Goal: Transaction & Acquisition: Obtain resource

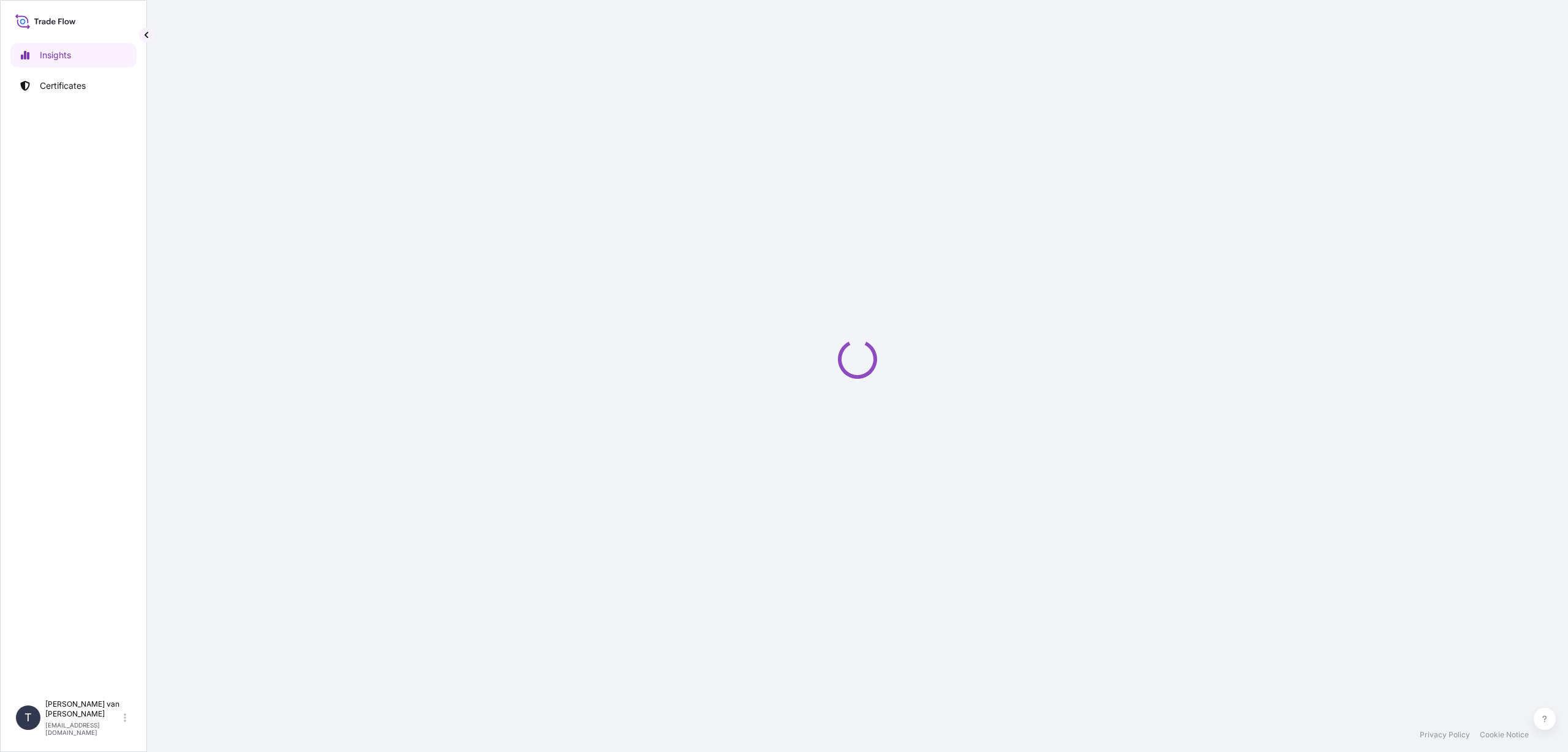
select select "2025"
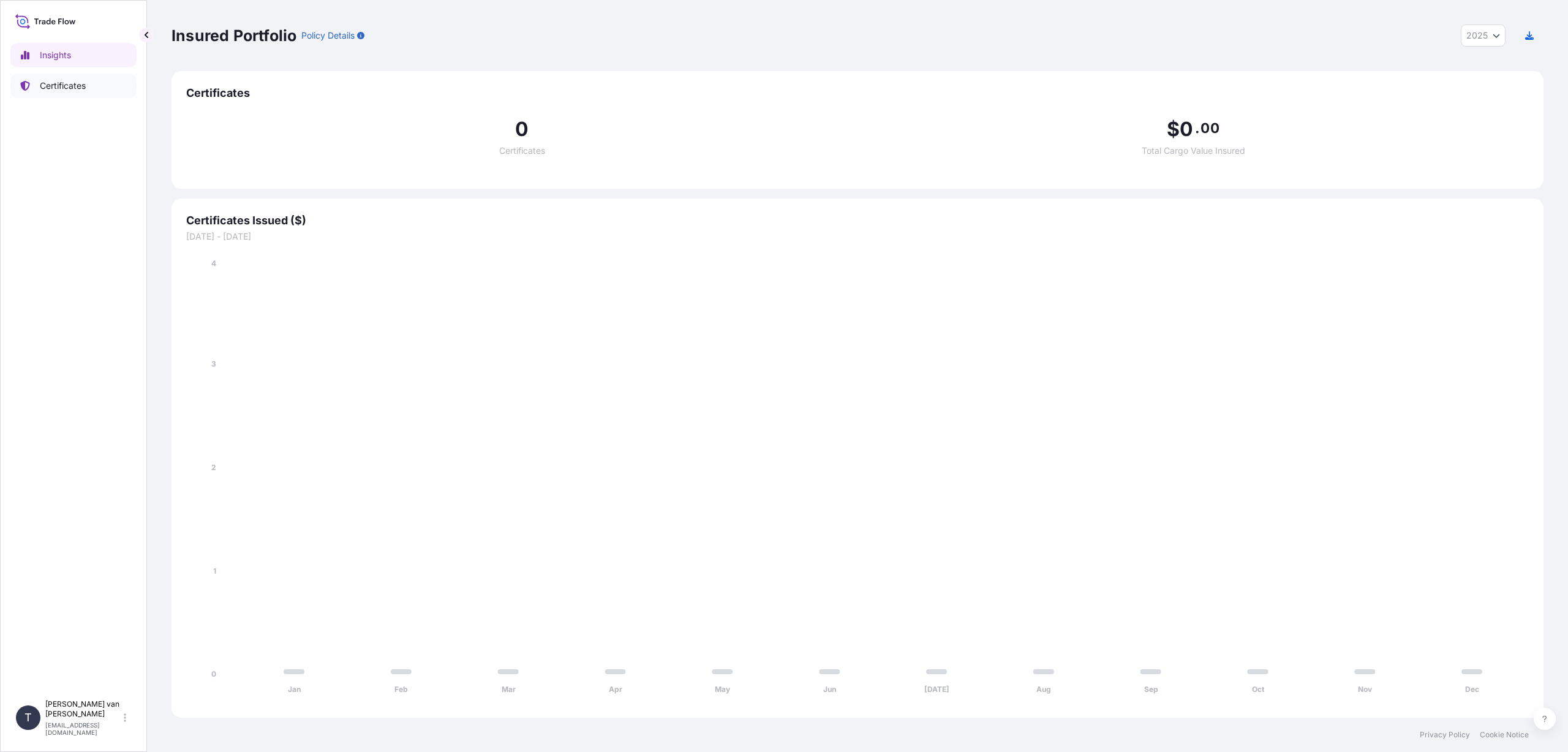
click at [57, 83] on p "Certificates" at bounding box center [62, 86] width 46 height 12
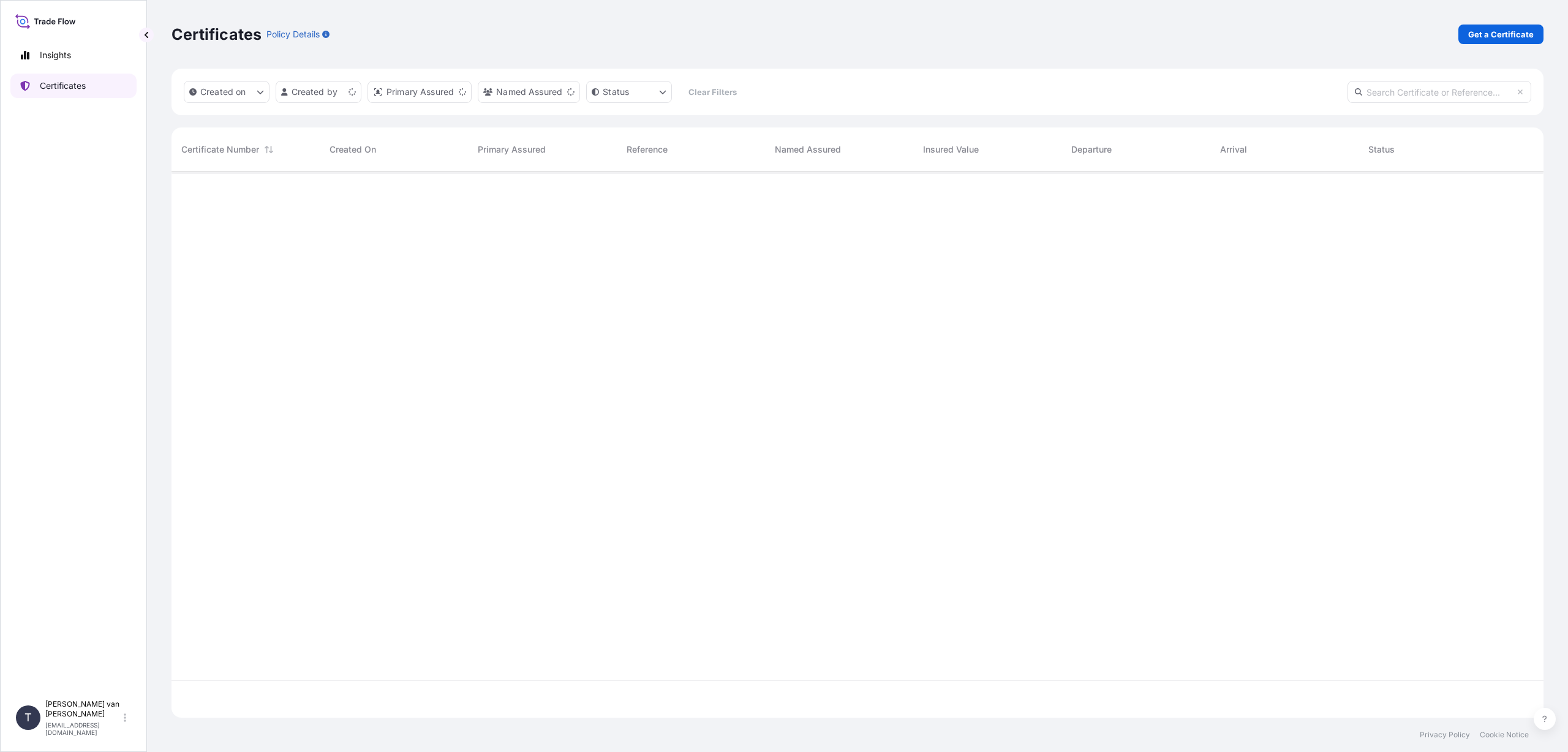
scroll to position [544, 1363]
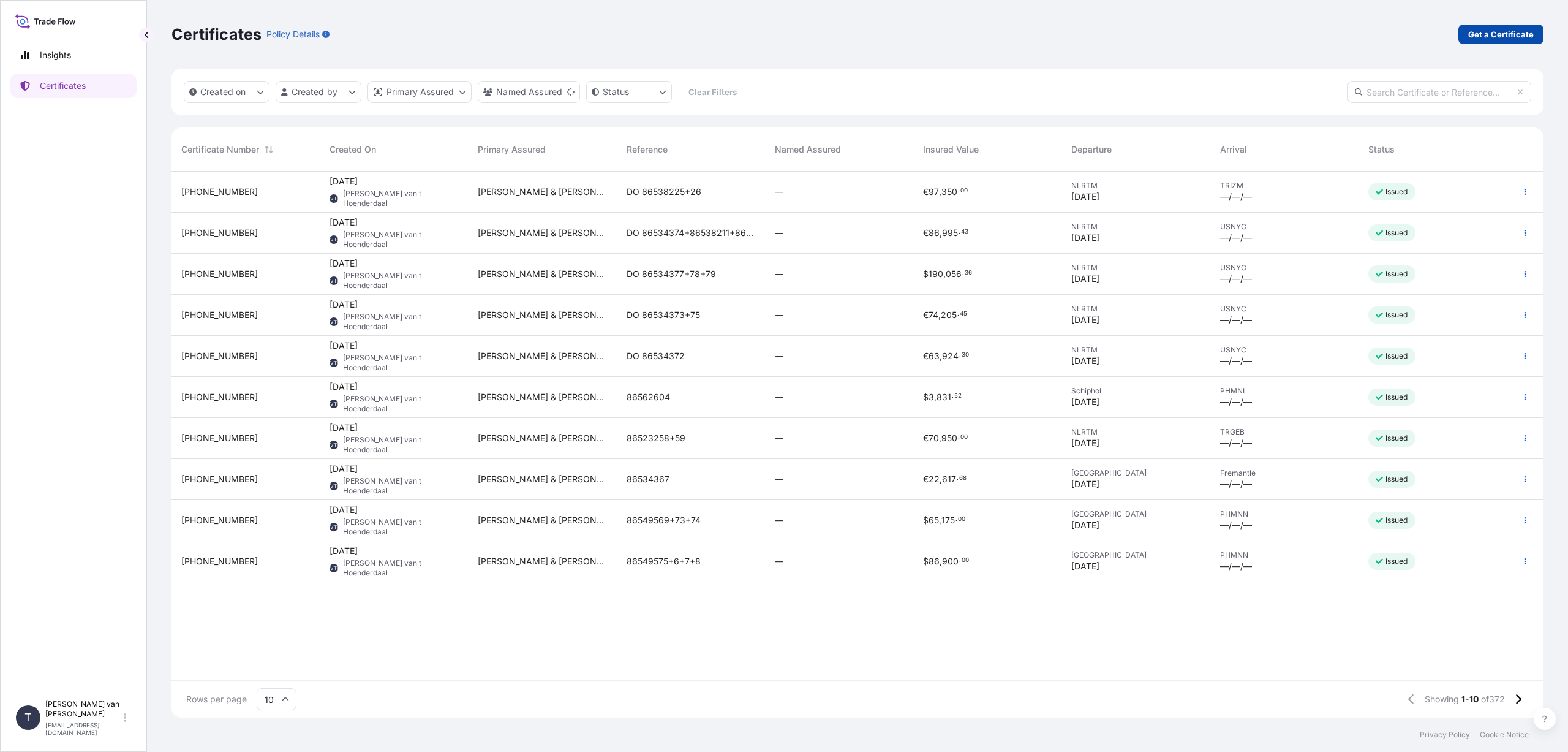
click at [1493, 37] on p "Get a Certificate" at bounding box center [1500, 34] width 65 height 12
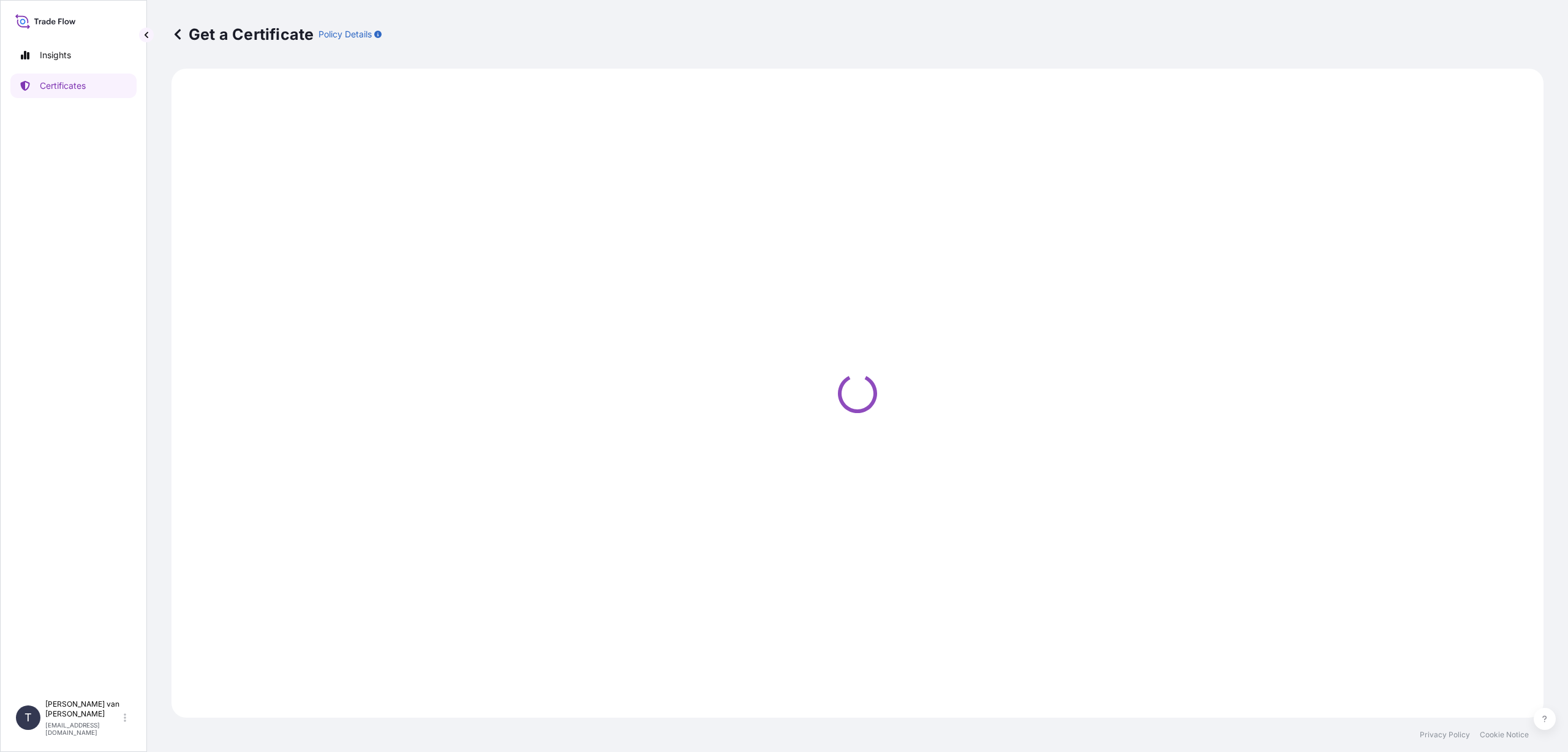
select select "Sea"
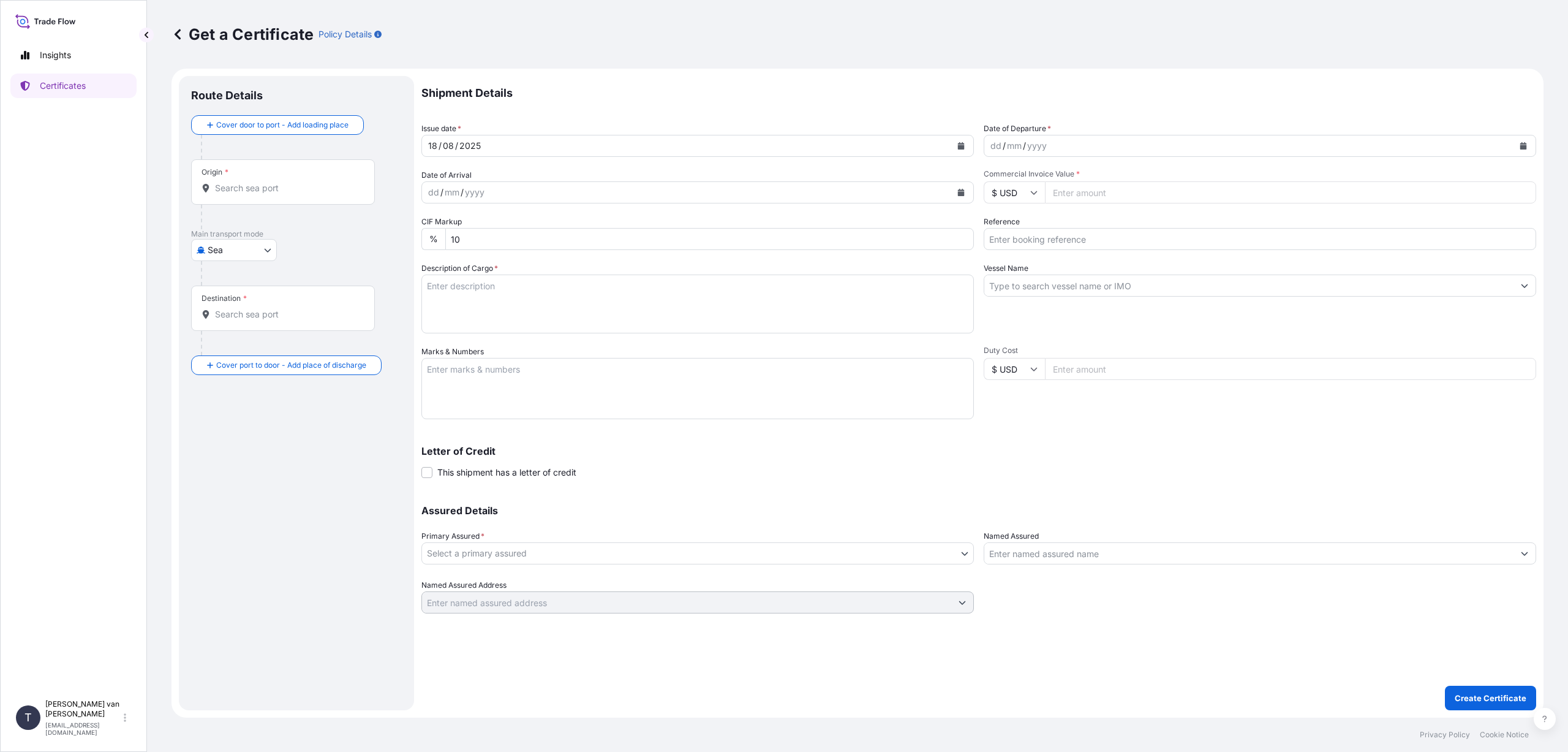
click at [246, 188] on input "Origin *" at bounding box center [287, 188] width 145 height 12
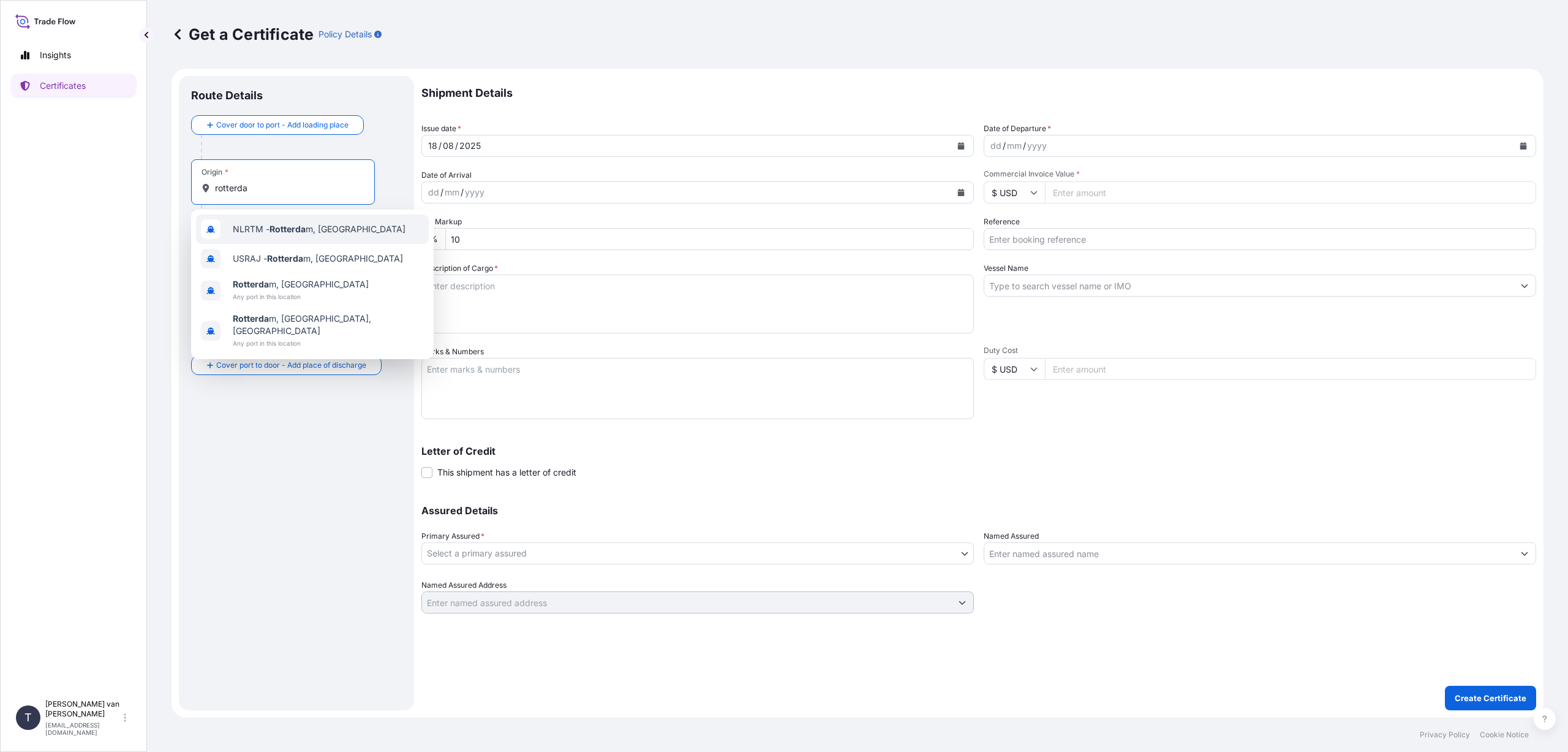
click at [285, 237] on div "NLRTM - Rotterda m, [GEOGRAPHIC_DATA]" at bounding box center [312, 229] width 233 height 29
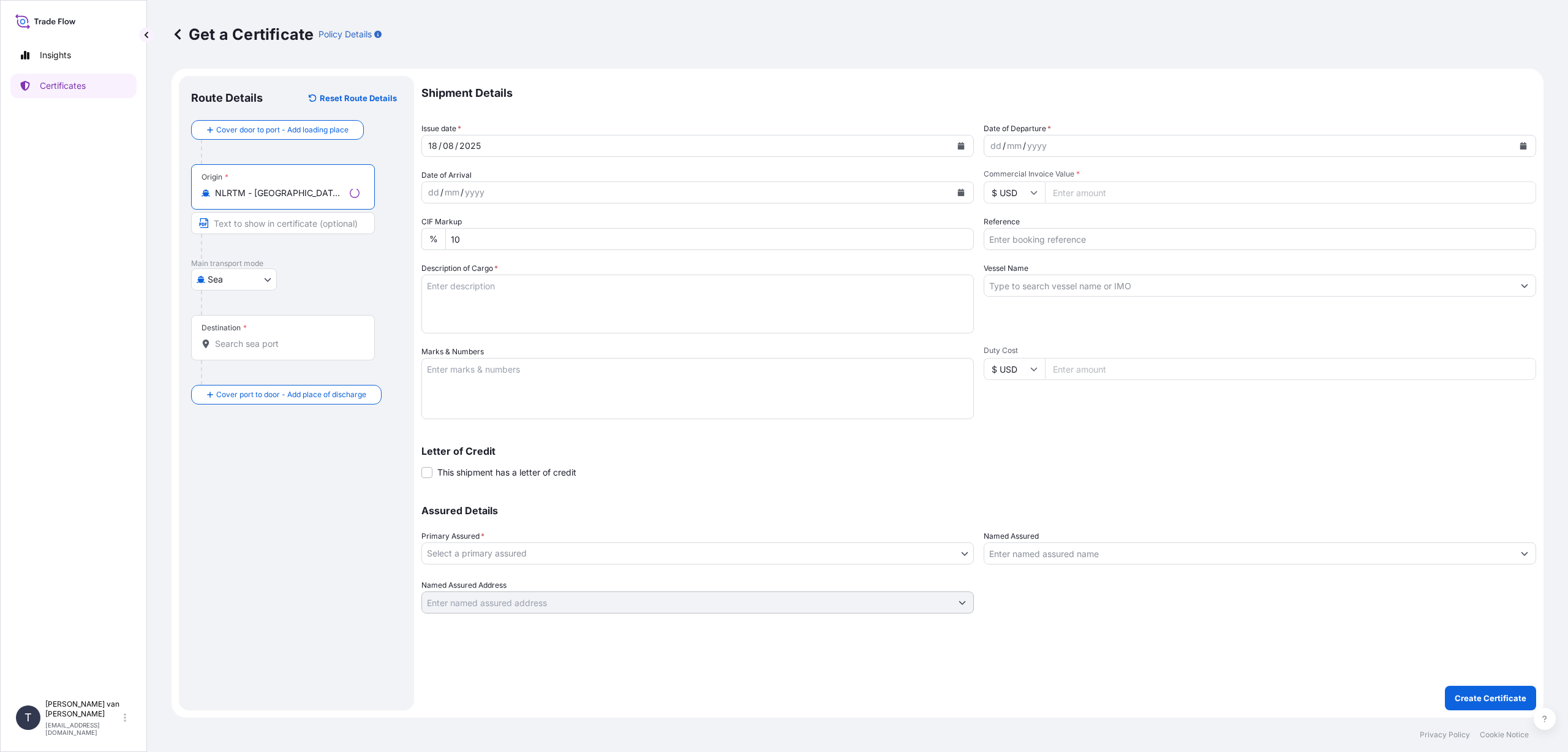
type input "NLRTM - [GEOGRAPHIC_DATA], [GEOGRAPHIC_DATA]"
click at [235, 344] on input "Destination *" at bounding box center [287, 344] width 145 height 12
type input "s"
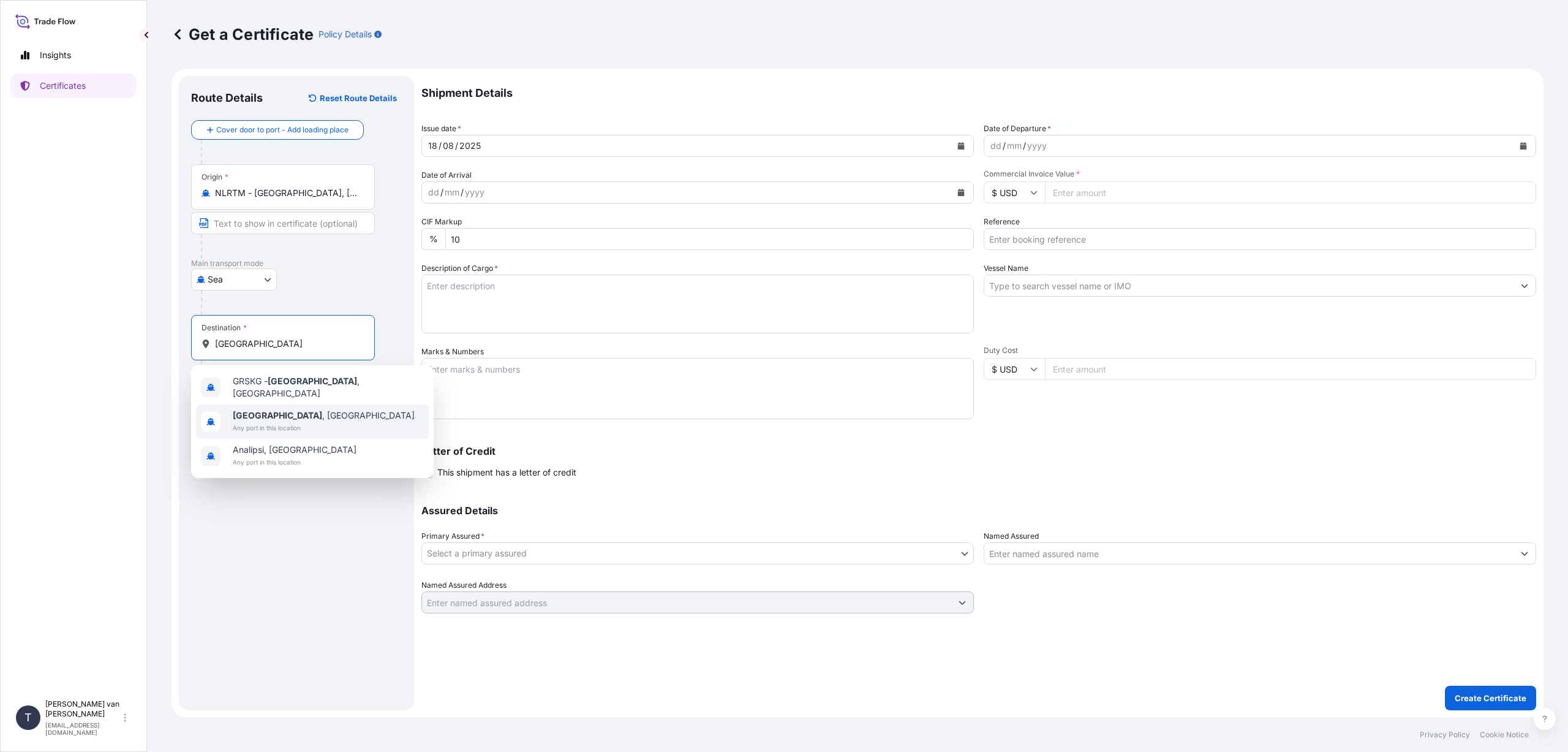
click at [278, 410] on b "[GEOGRAPHIC_DATA]" at bounding box center [277, 415] width 89 height 10
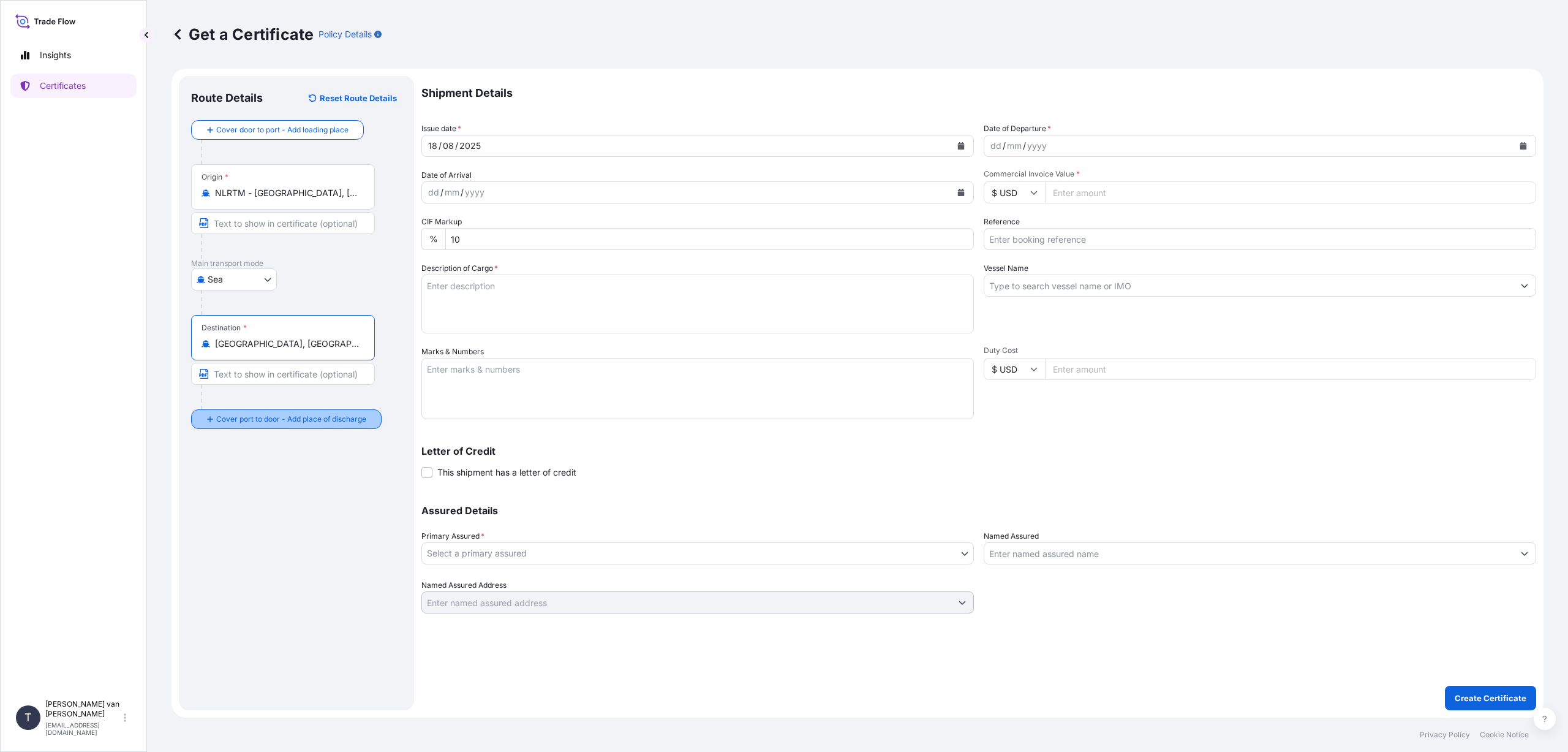
type input "[GEOGRAPHIC_DATA], [GEOGRAPHIC_DATA]"
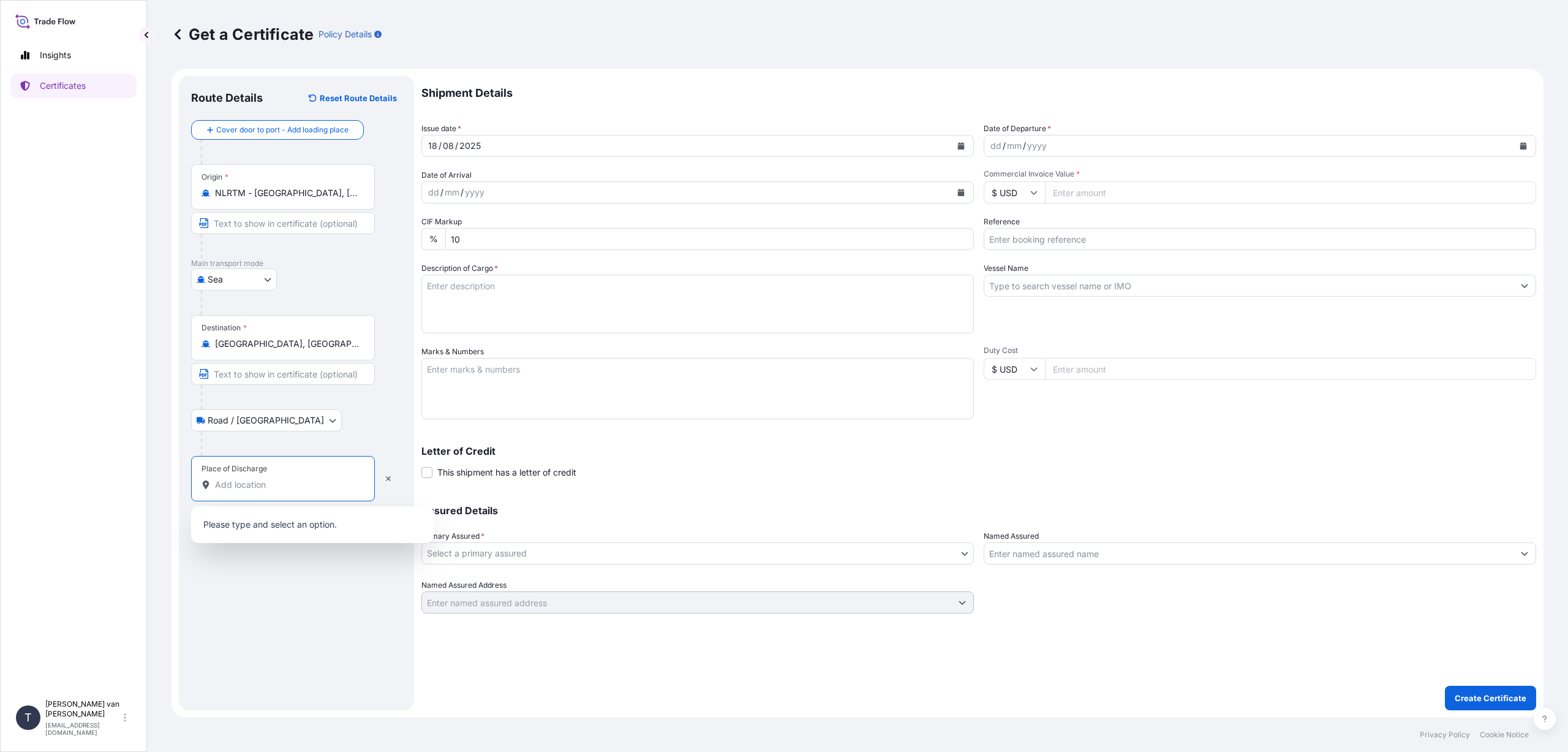
click at [261, 485] on input "Place of Discharge" at bounding box center [287, 485] width 145 height 12
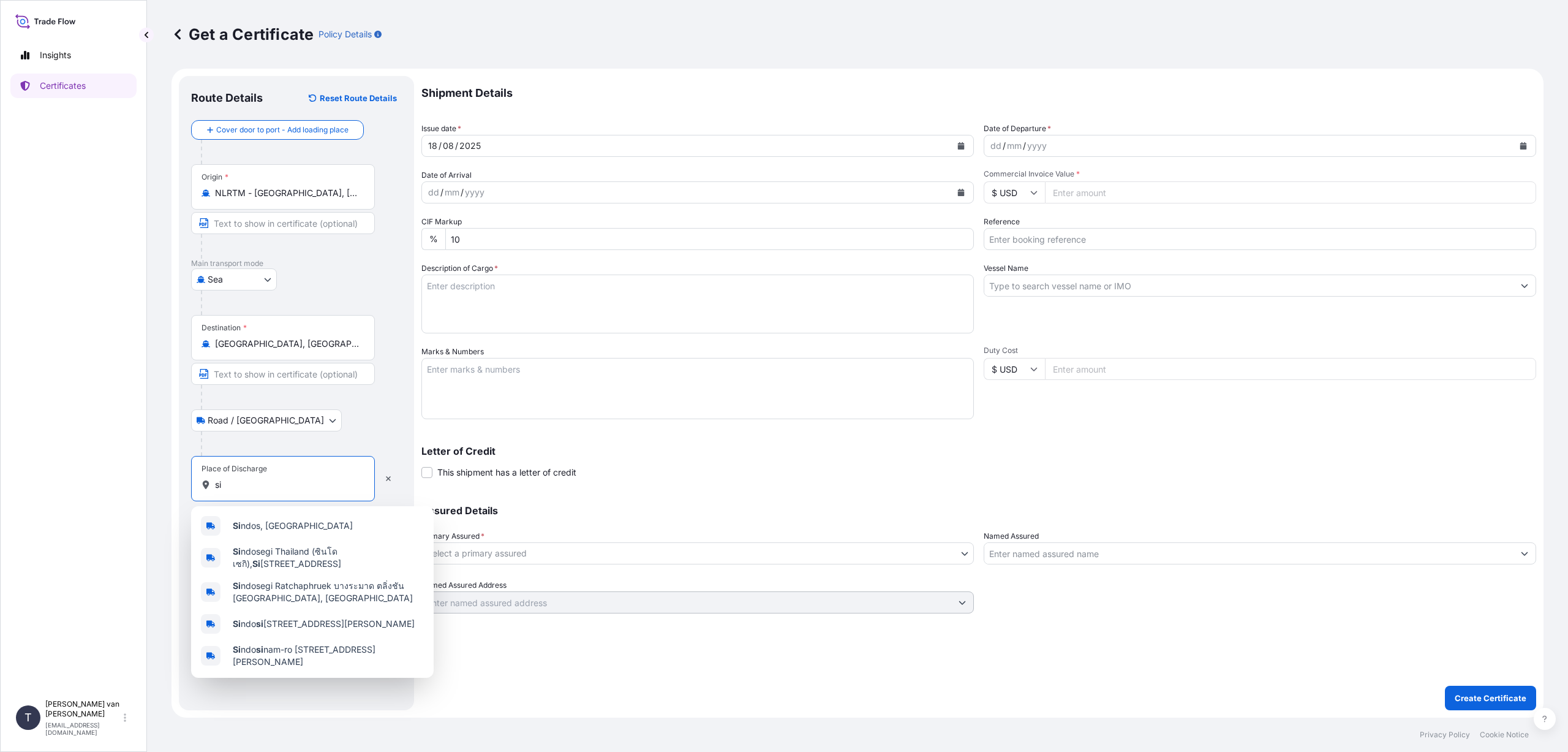
type input "s"
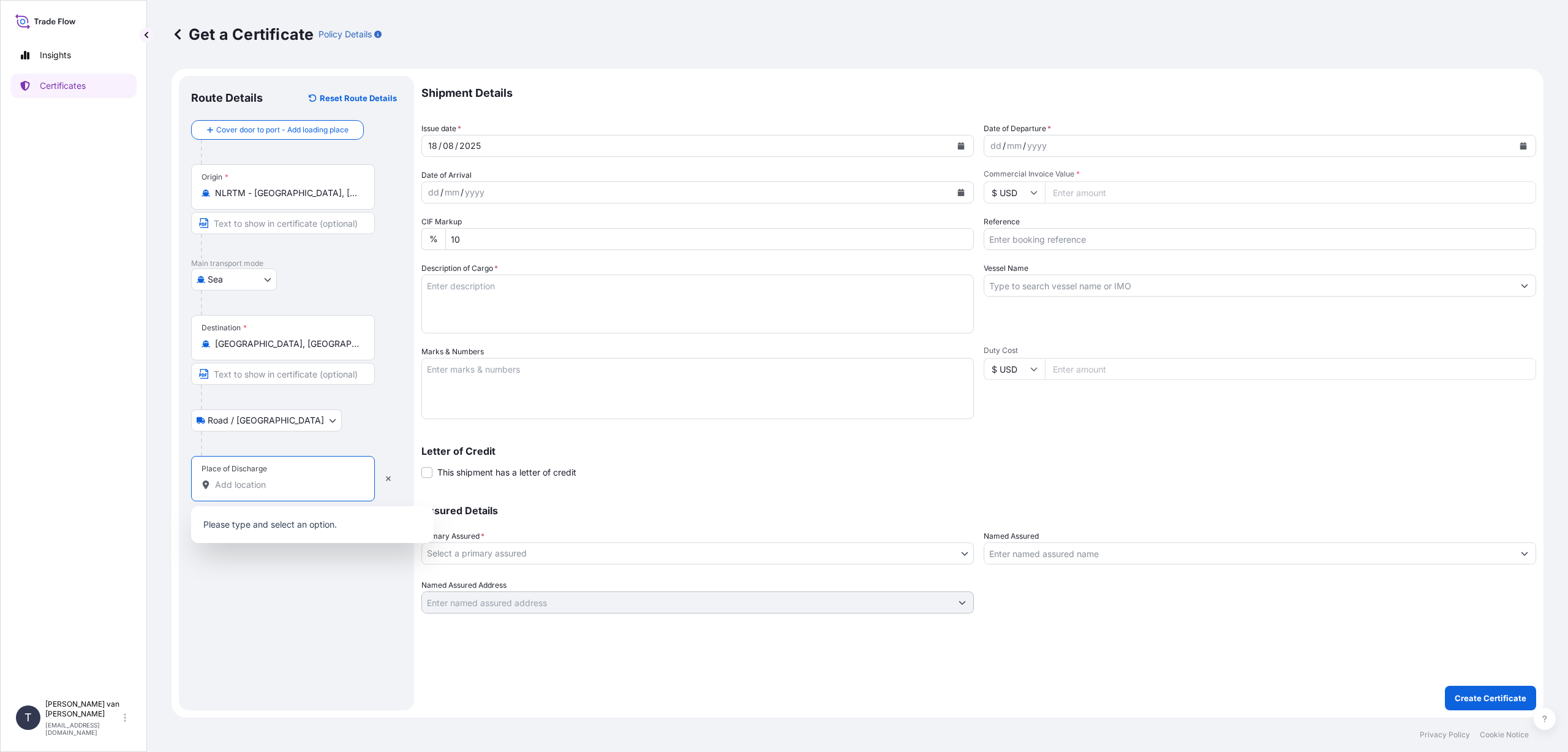
click at [374, 424] on div "Road / [GEOGRAPHIC_DATA] / Inland" at bounding box center [296, 420] width 211 height 22
click at [267, 418] on body "0 options available. Insights Certificates T [PERSON_NAME] van t Hoenderdaal [E…" at bounding box center [784, 376] width 1568 height 752
click at [958, 147] on icon "Calendar" at bounding box center [961, 145] width 7 height 8
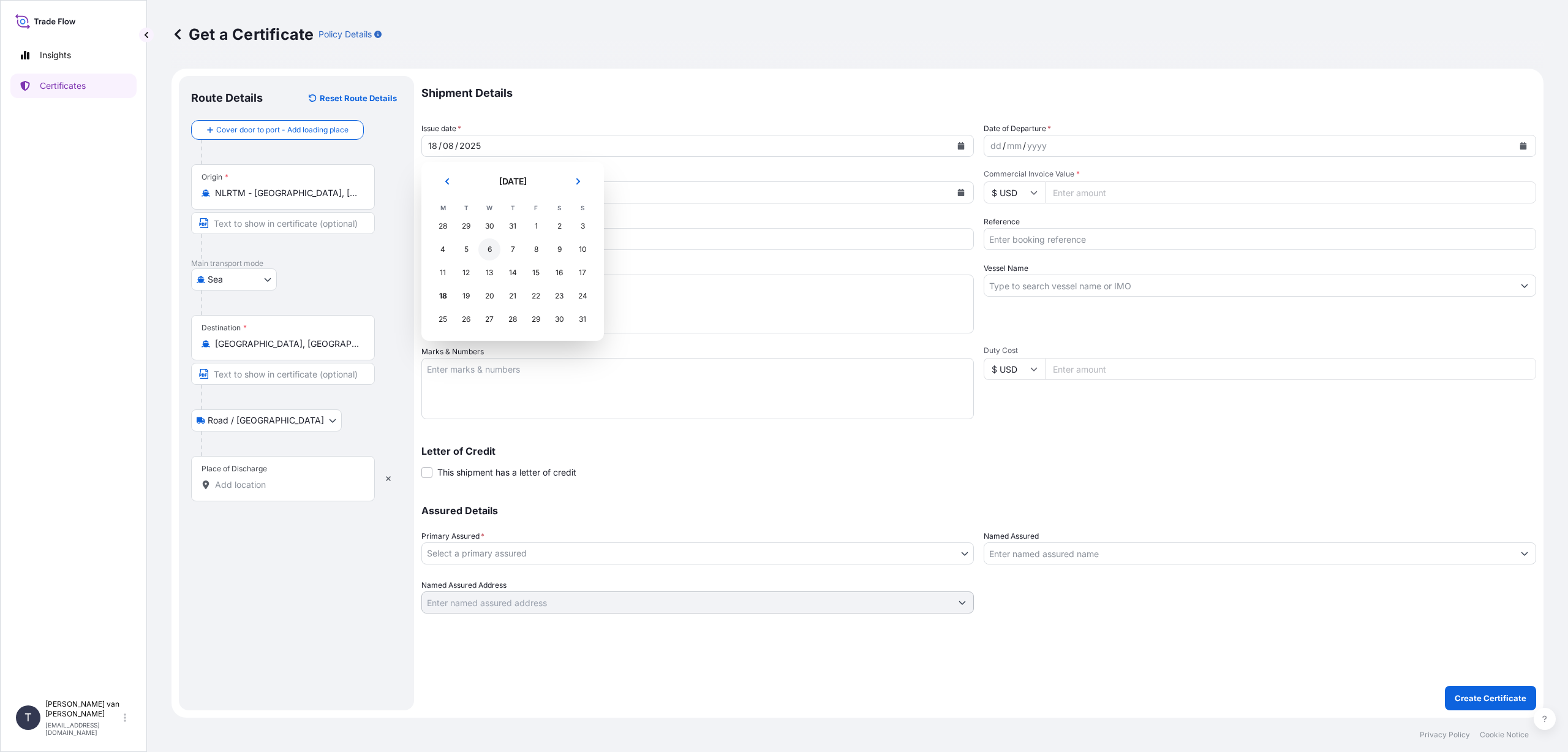
click at [488, 250] on div "6" at bounding box center [489, 249] width 22 height 22
click at [1054, 153] on div "dd / mm / yyyy" at bounding box center [1249, 146] width 529 height 22
click at [1522, 146] on icon "Calendar" at bounding box center [1524, 145] width 7 height 8
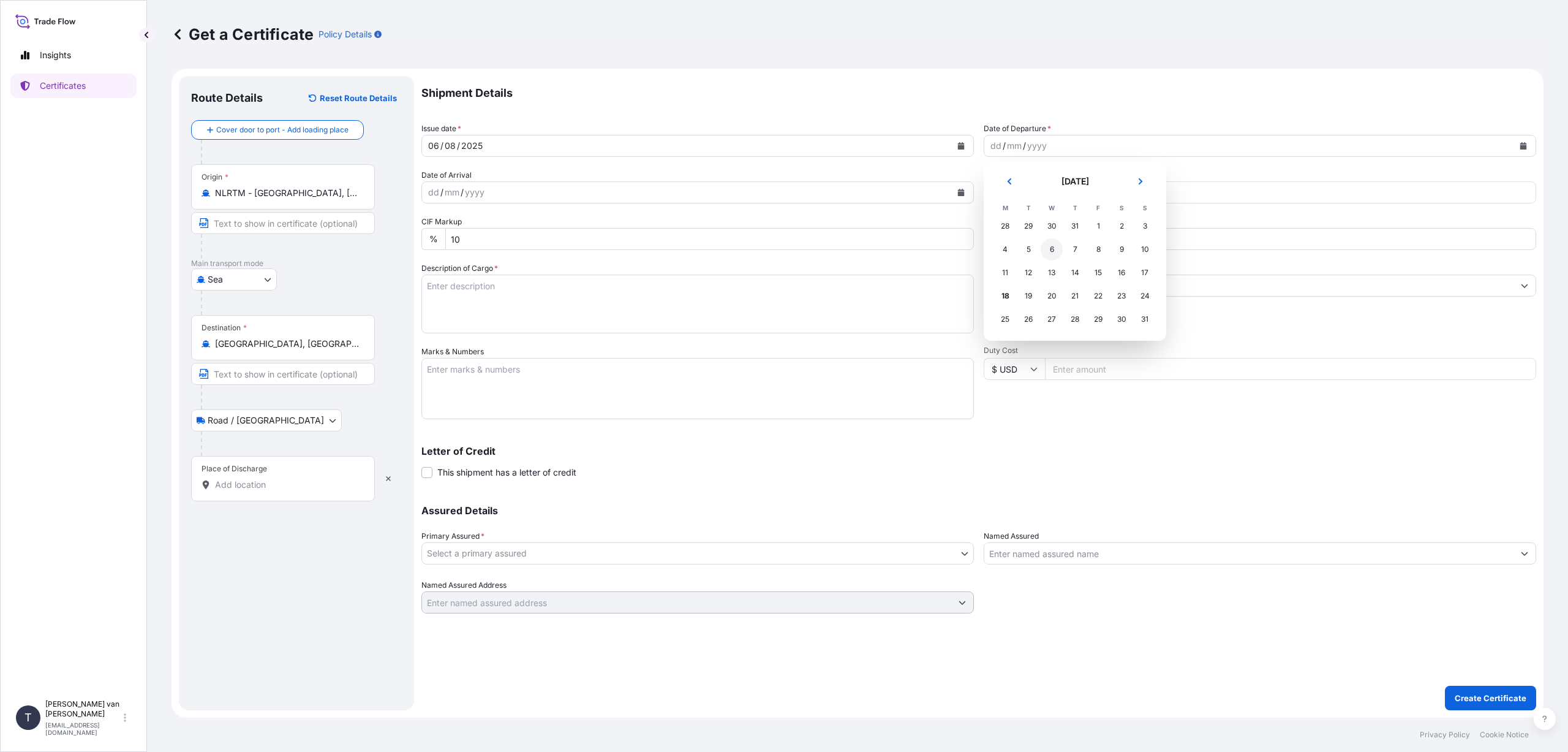
click at [1054, 250] on div "6" at bounding box center [1052, 249] width 22 height 22
click at [1016, 191] on input "$ USD" at bounding box center [1014, 192] width 61 height 22
click at [1004, 228] on div "€ EUR" at bounding box center [1014, 226] width 51 height 23
type input "€ EUR"
click at [1078, 193] on input "Commercial Invoice Value *" at bounding box center [1290, 192] width 491 height 22
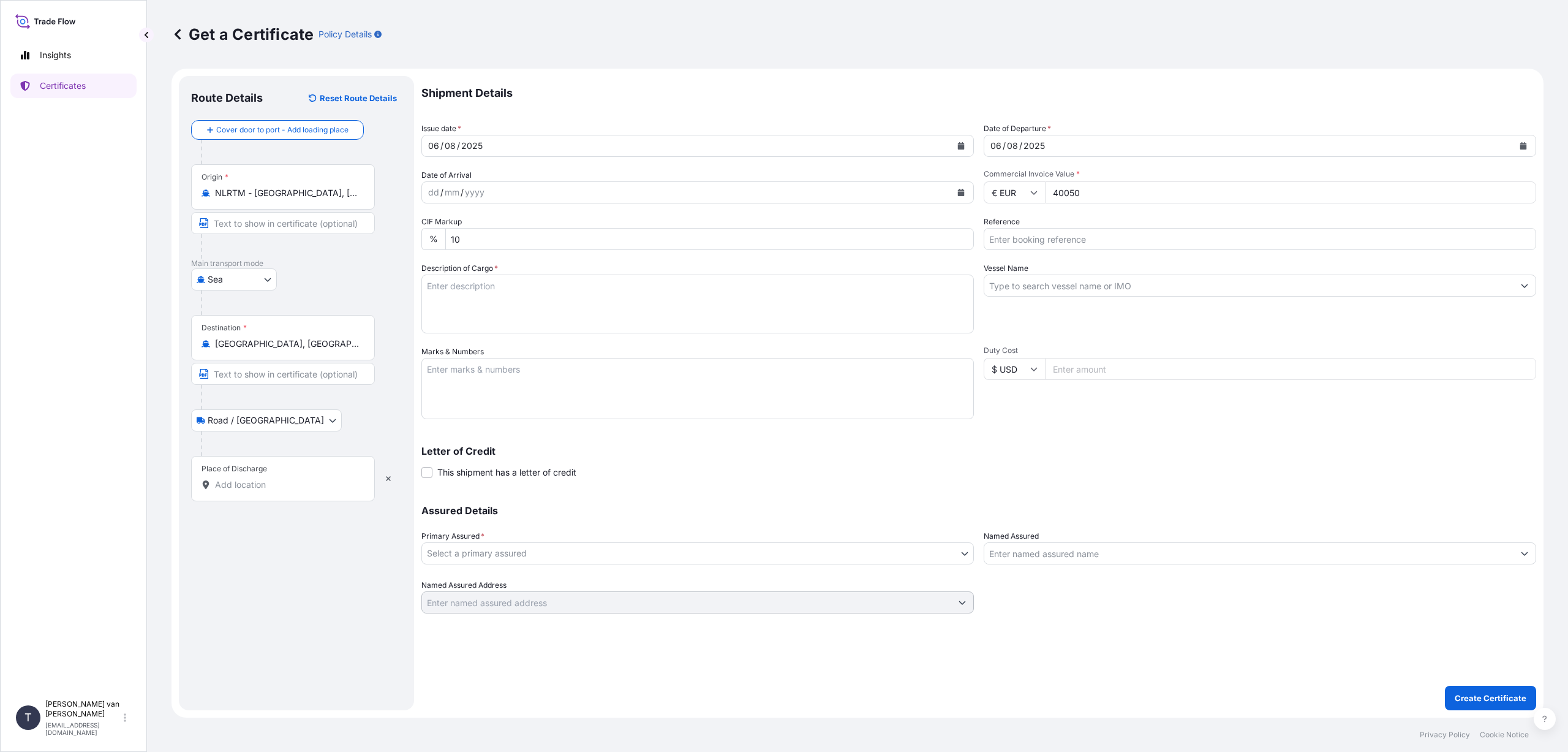
type input "40050"
click at [1165, 269] on div "Vessel Name" at bounding box center [1260, 298] width 552 height 71
click at [1047, 238] on input "Reference" at bounding box center [1260, 239] width 552 height 22
type input "d"
type input "DO 86523274"
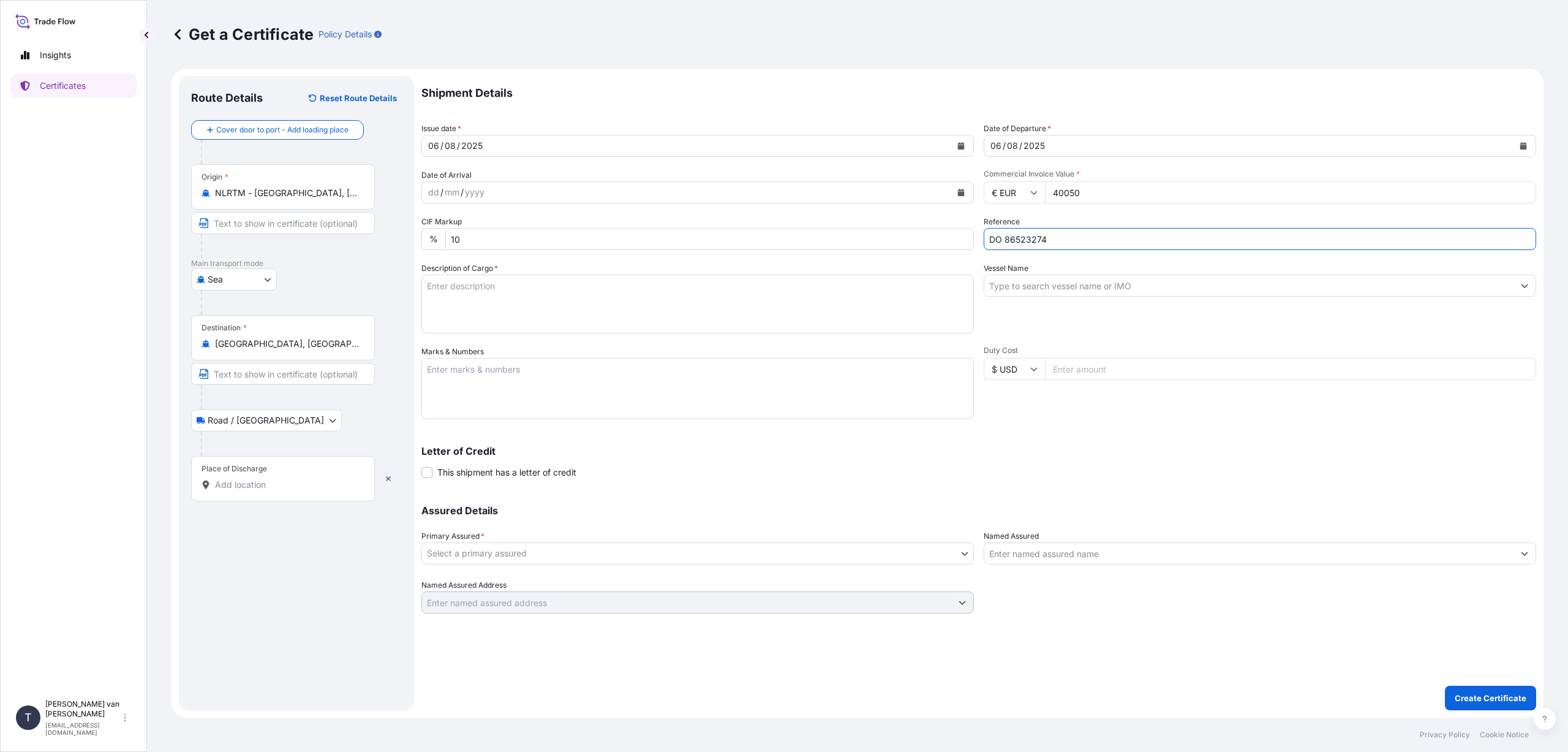
click at [1034, 287] on input "Vessel Name" at bounding box center [1249, 285] width 529 height 22
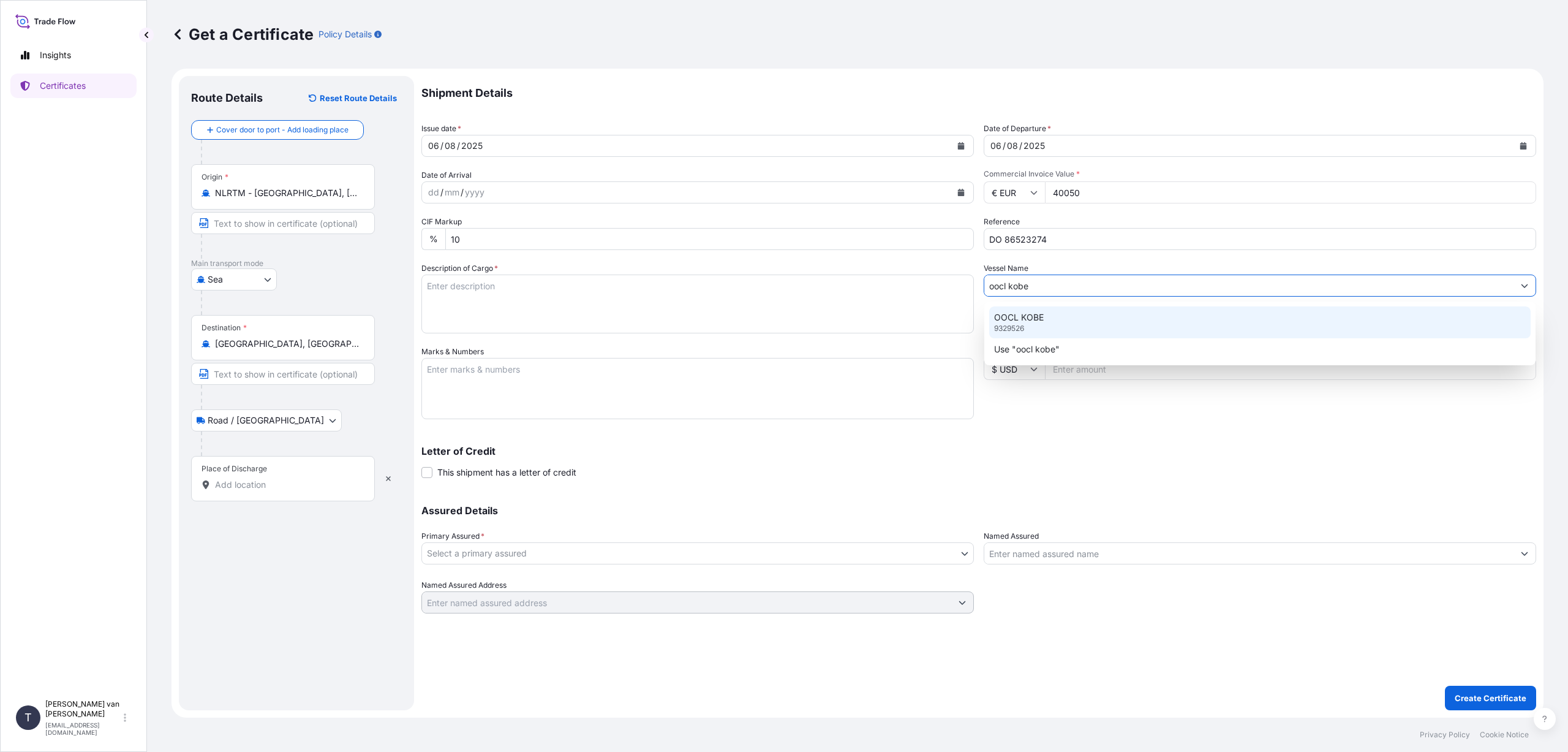
click at [1037, 325] on div "OOCL KOBE 9329526" at bounding box center [1260, 322] width 542 height 32
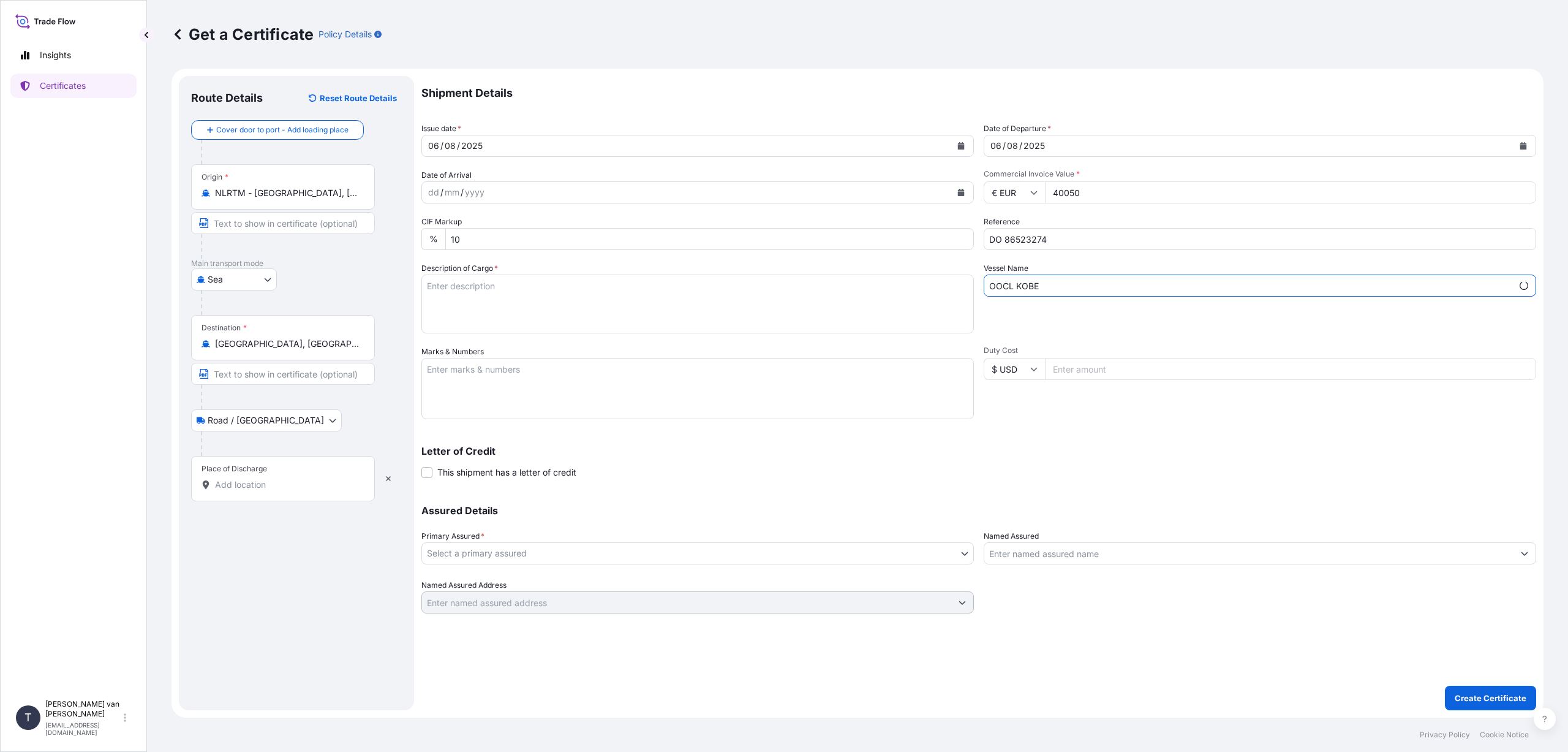
type input "OOCL KOBE"
click at [456, 300] on textarea "Description of Cargo *" at bounding box center [698, 304] width 552 height 59
click at [432, 326] on textarea "1x 40ft container, containing: 200 bags x 25 kg = 5000 kg Merigel 341 800 bags …" at bounding box center [698, 304] width 552 height 59
click at [557, 317] on textarea "1x 40ft container, containing: 200 bags x 25 kg = 5000 kg Merigel 341 800 bags …" at bounding box center [698, 304] width 552 height 59
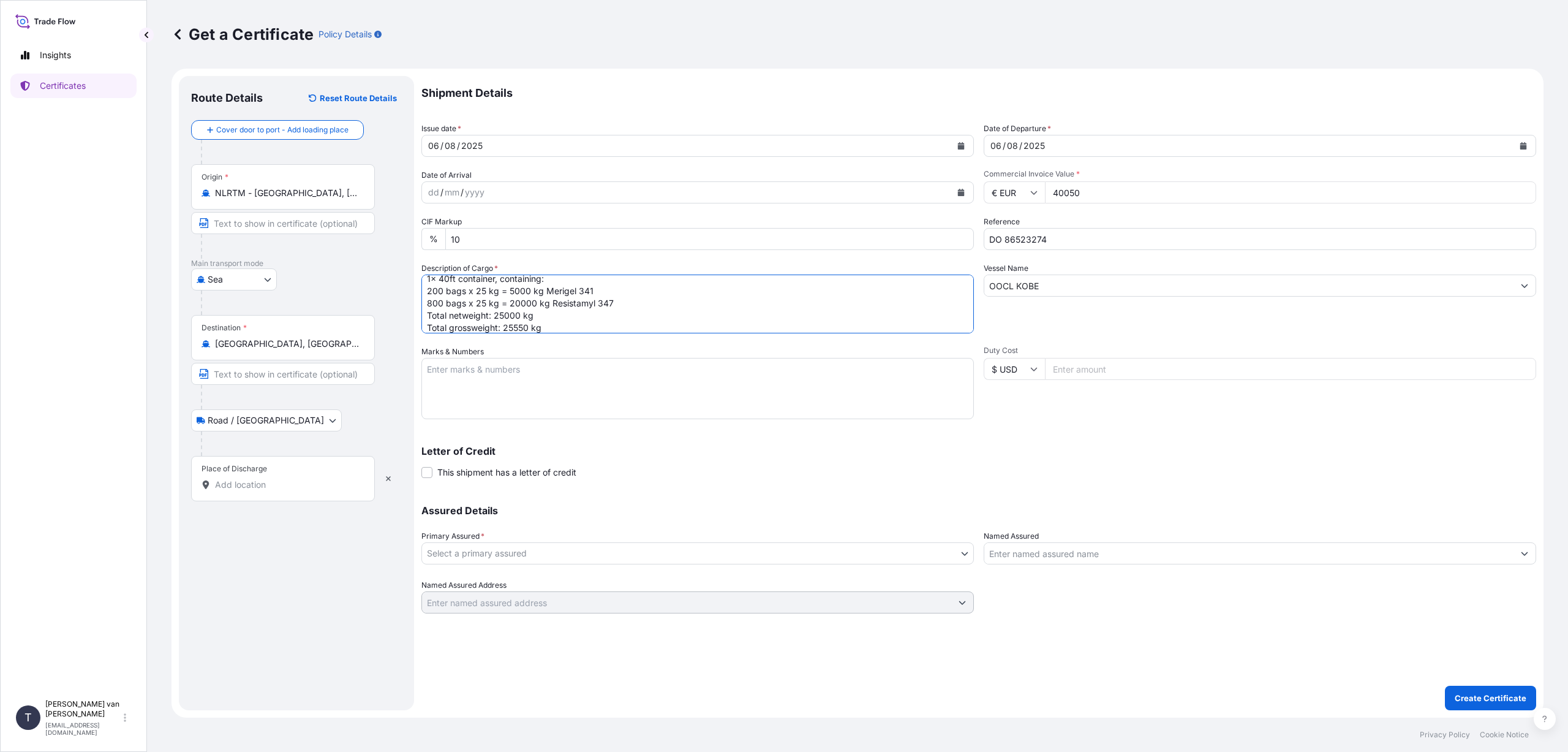
click at [615, 306] on textarea "1x 40ft container, containing: 200 bags x 25 kg = 5000 kg Merigel 341 800 bags …" at bounding box center [698, 304] width 552 height 59
type textarea "1x 40ft container, containing: 200 bags x 25 kg = 5000 kg Merigel 341 800 bags …"
drag, startPoint x: 576, startPoint y: 385, endPoint x: 574, endPoint y: 391, distance: 6.3
click at [575, 385] on textarea "Marks & Numbers" at bounding box center [698, 388] width 552 height 61
type textarea "TEMU7878708 - seal A107032 DO: 86523274 SO: 2528076 PO: 85"
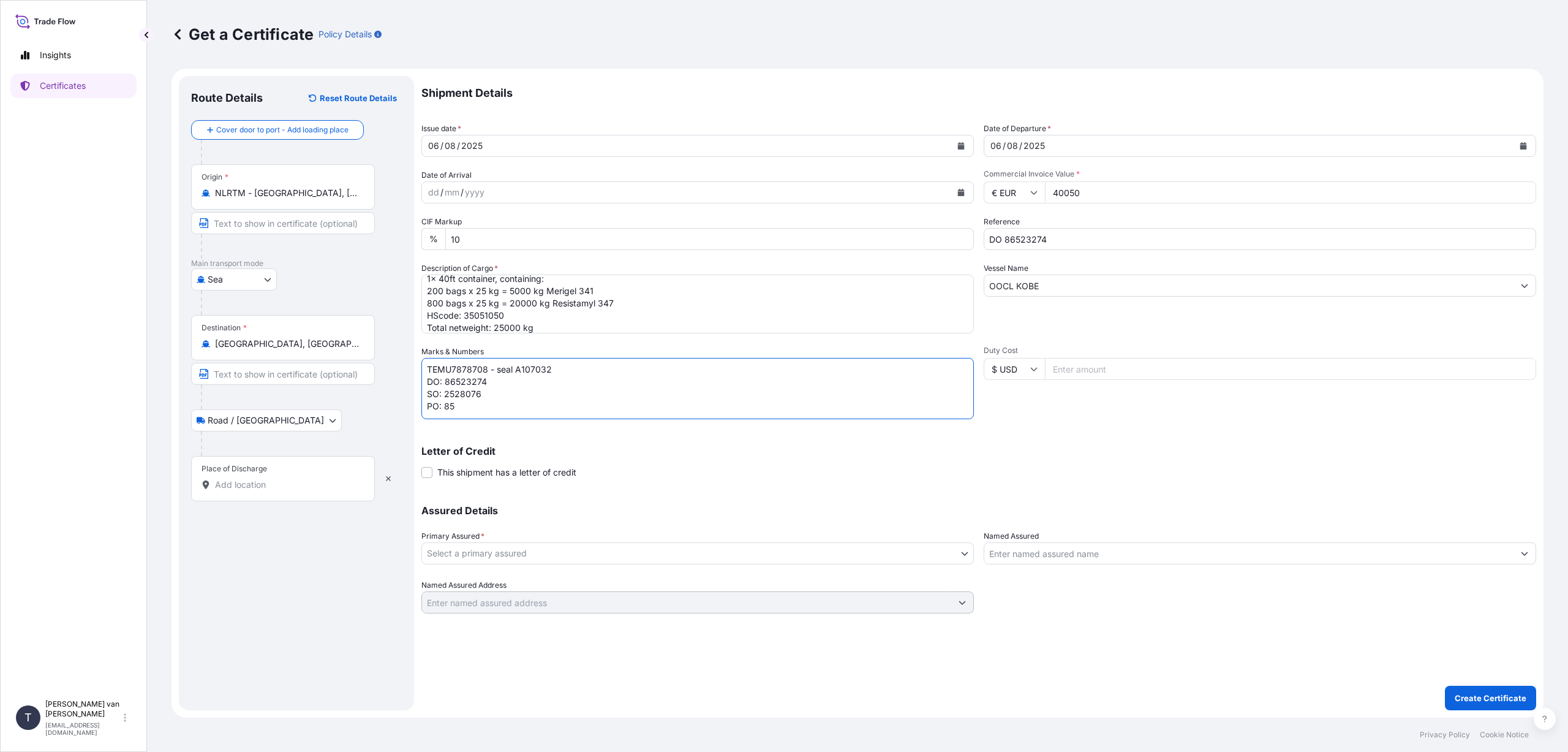
click at [569, 547] on body "Insights Certificates T [PERSON_NAME] van t Hoenderdaal [EMAIL_ADDRESS][DOMAIN_…" at bounding box center [784, 376] width 1568 height 752
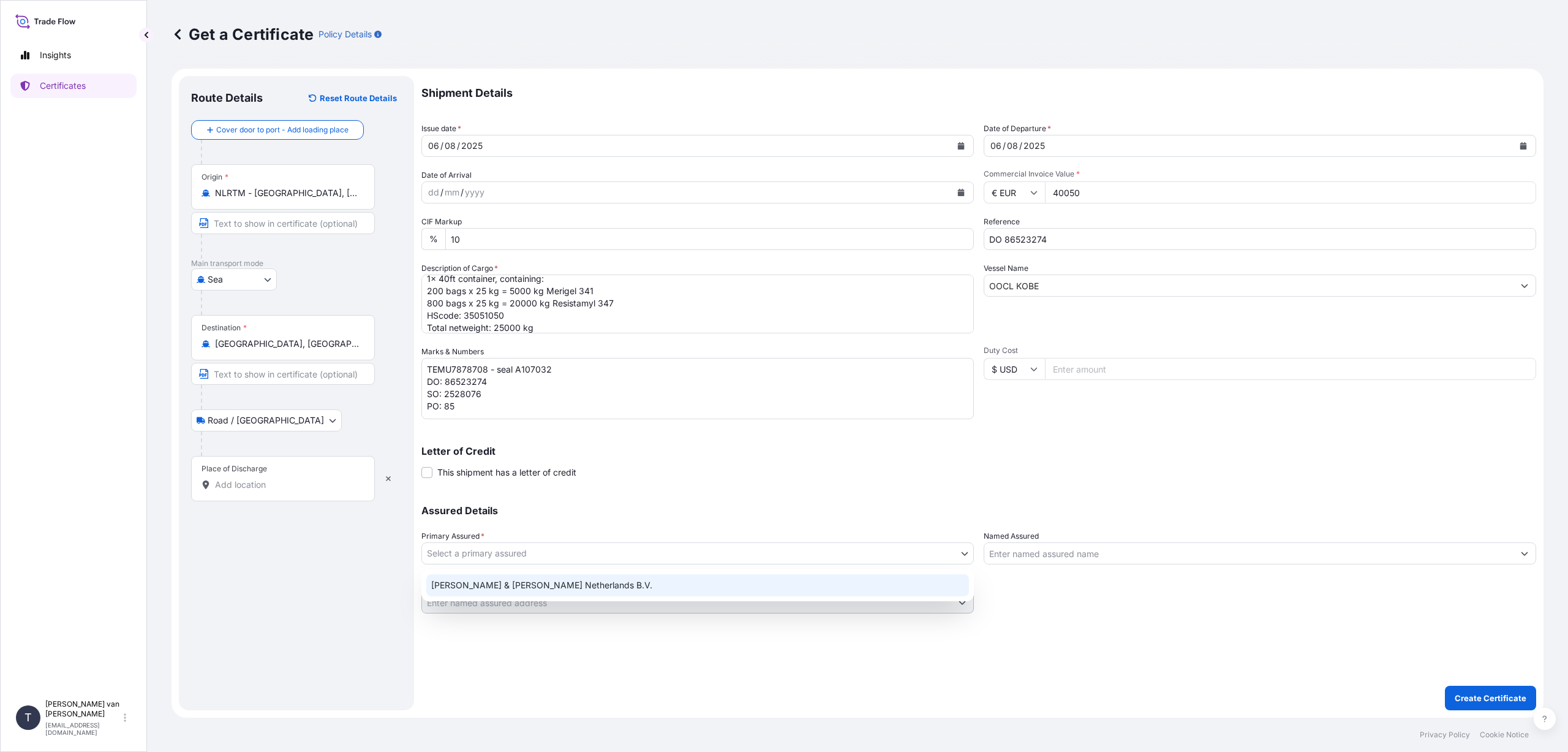
click at [555, 585] on div "[PERSON_NAME] & [PERSON_NAME] Netherlands B.V." at bounding box center [698, 585] width 543 height 22
select select "31666"
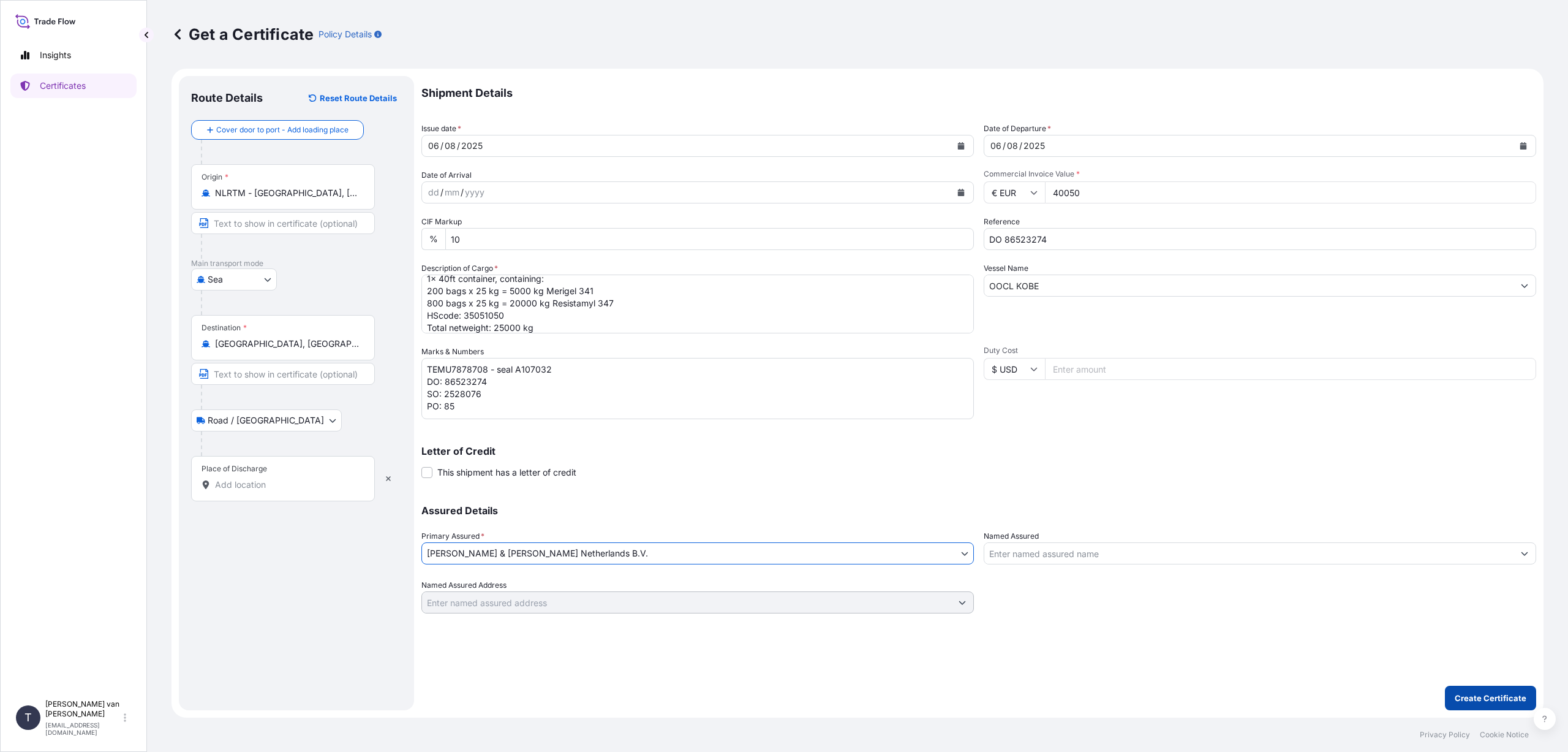
click at [1470, 697] on p "Create Certificate" at bounding box center [1490, 698] width 72 height 12
click at [387, 479] on icon "button" at bounding box center [388, 478] width 5 height 5
click at [1492, 688] on button "Create Certificate" at bounding box center [1490, 698] width 91 height 25
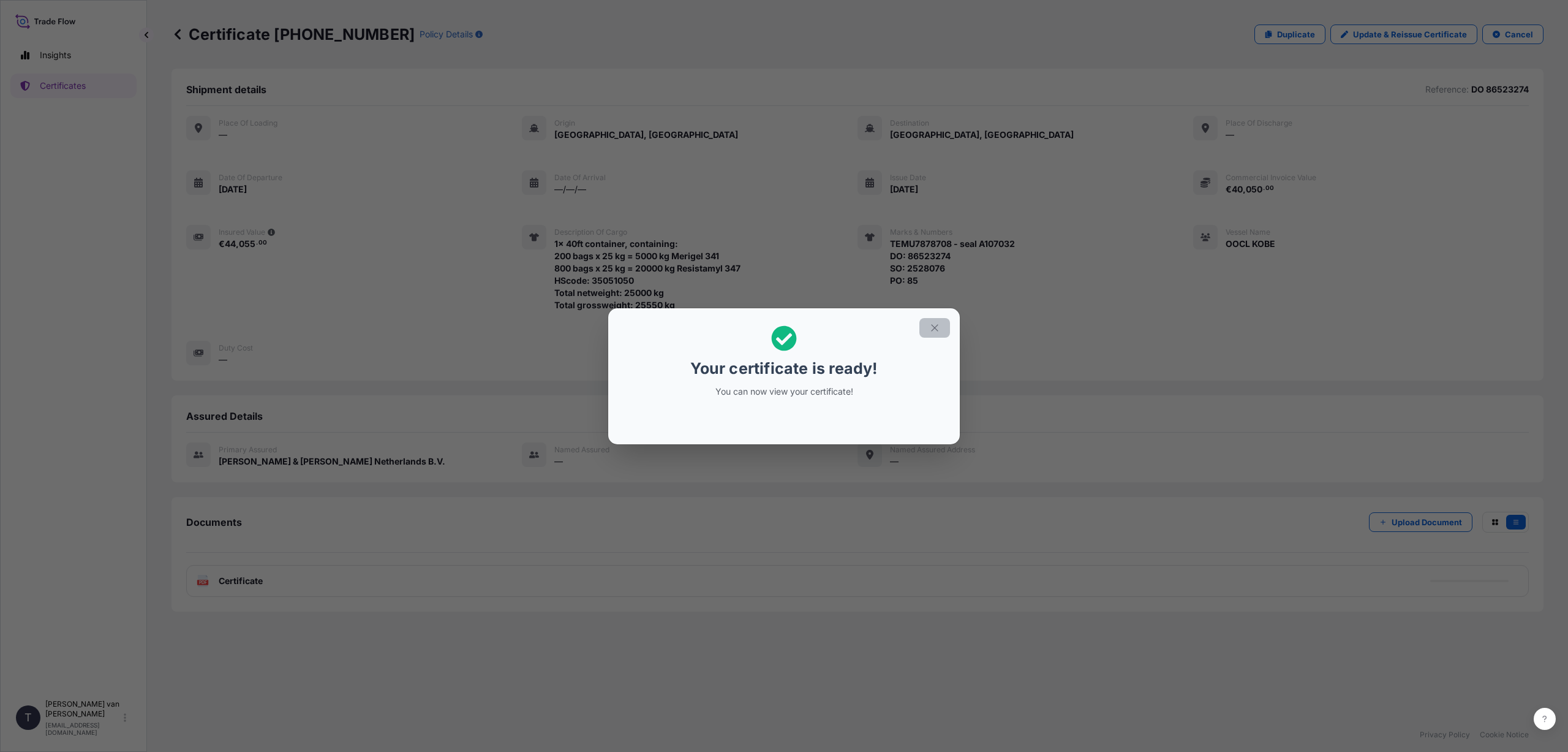
click at [932, 325] on icon "button" at bounding box center [934, 328] width 7 height 7
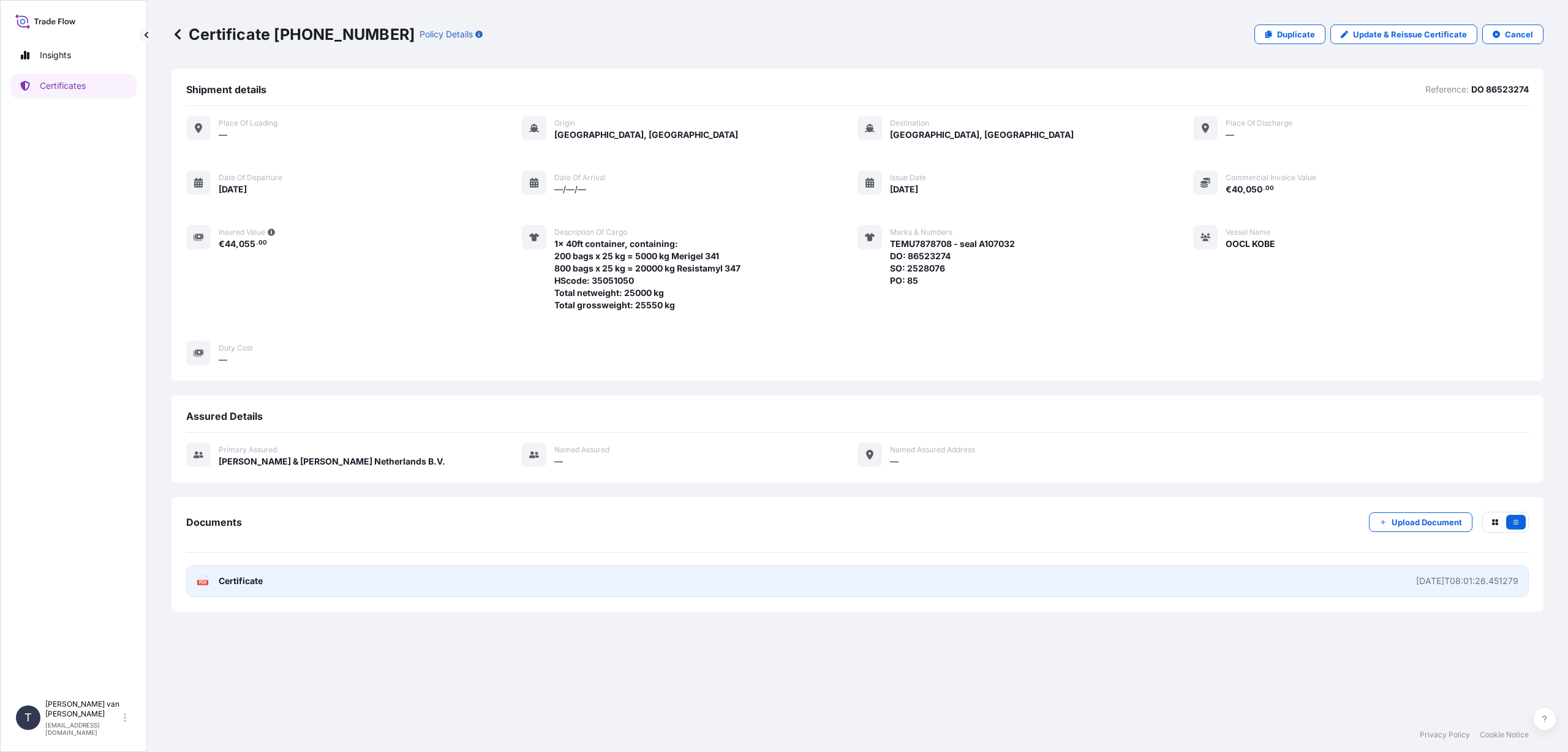
click at [273, 572] on link "PDF Certificate [DATE]T08:01:26.451279" at bounding box center [857, 581] width 1342 height 32
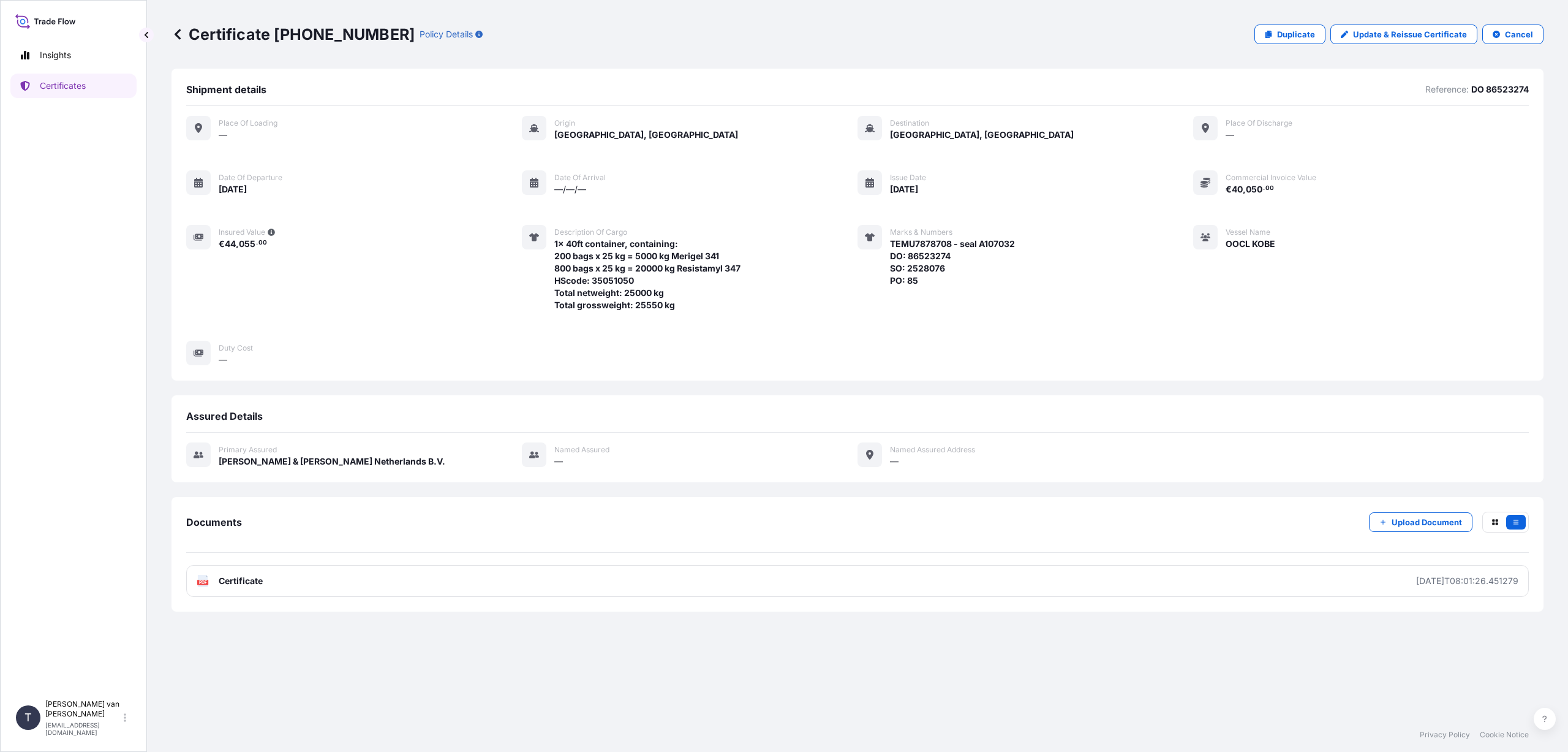
click at [175, 31] on icon at bounding box center [177, 34] width 12 height 12
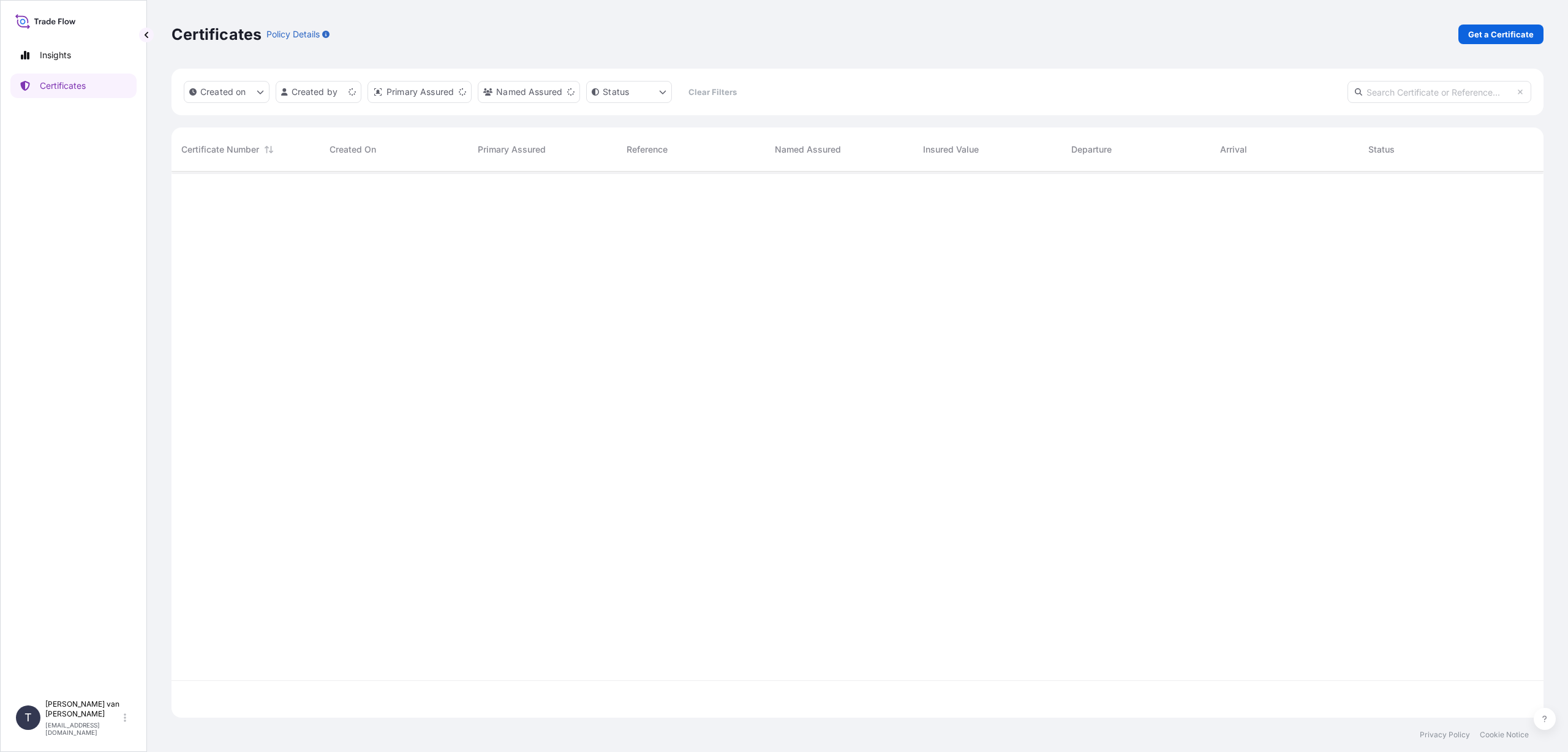
scroll to position [544, 1363]
click at [1460, 34] on link "Get a Certificate" at bounding box center [1500, 34] width 85 height 20
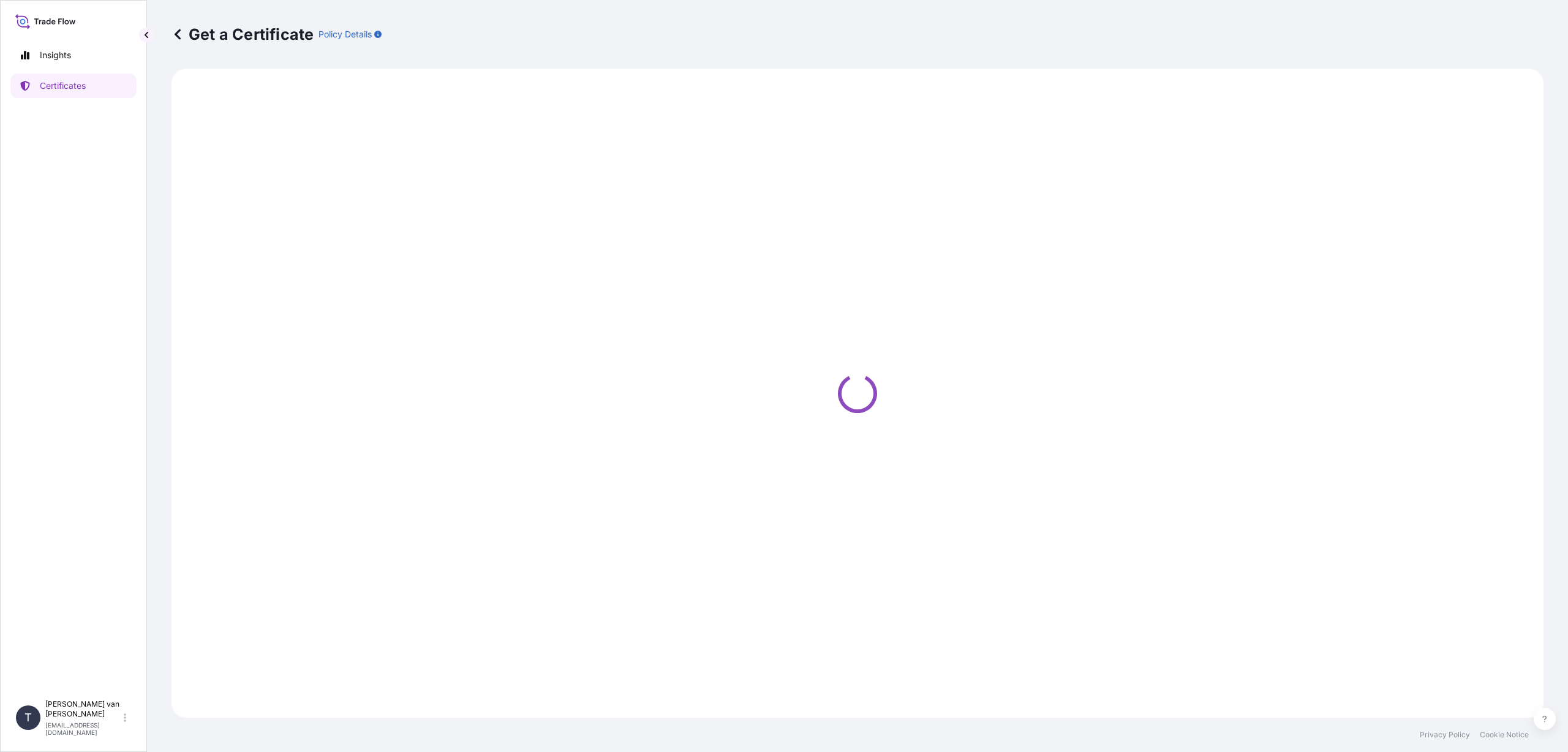
select select "Sea"
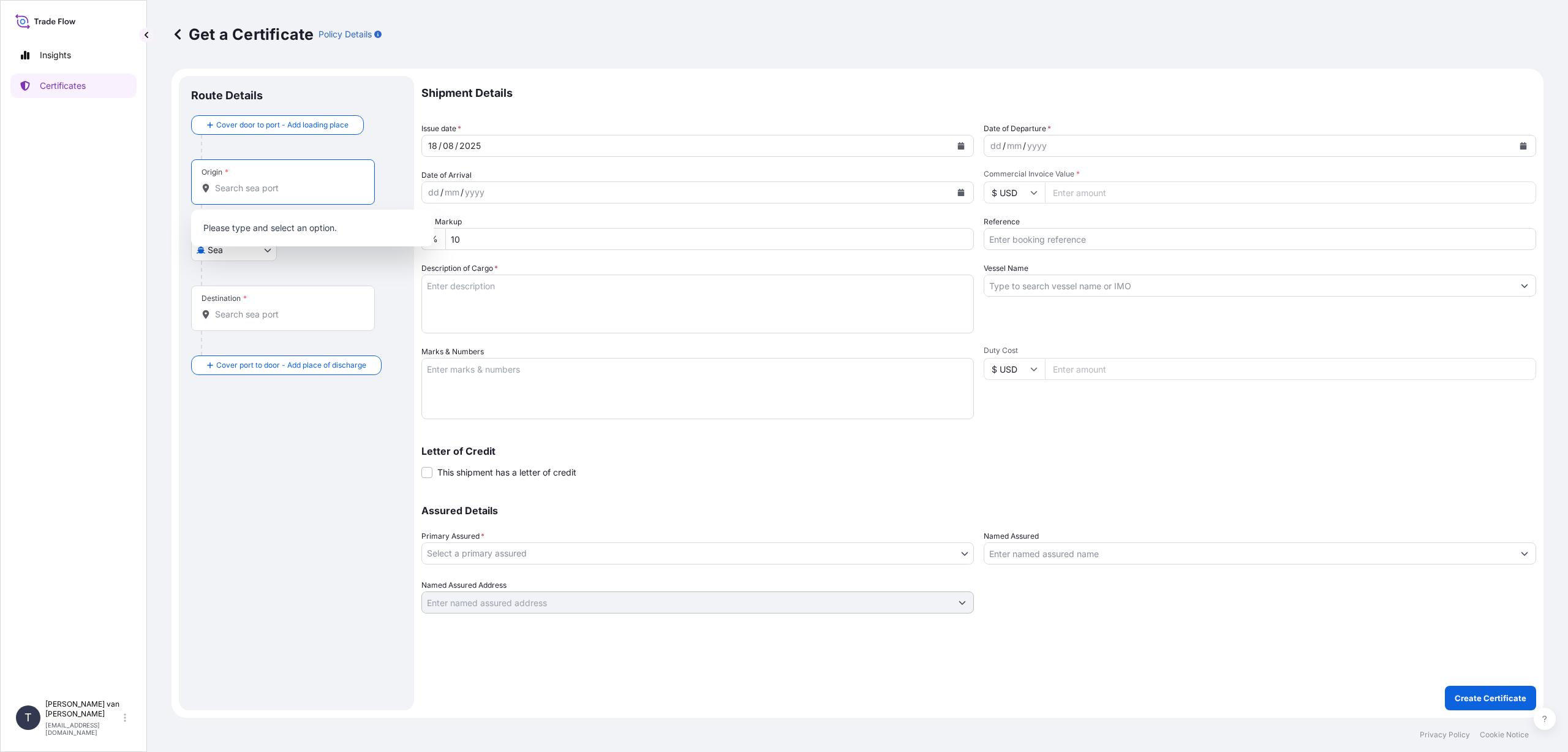
click at [245, 186] on input "Origin *" at bounding box center [287, 188] width 145 height 12
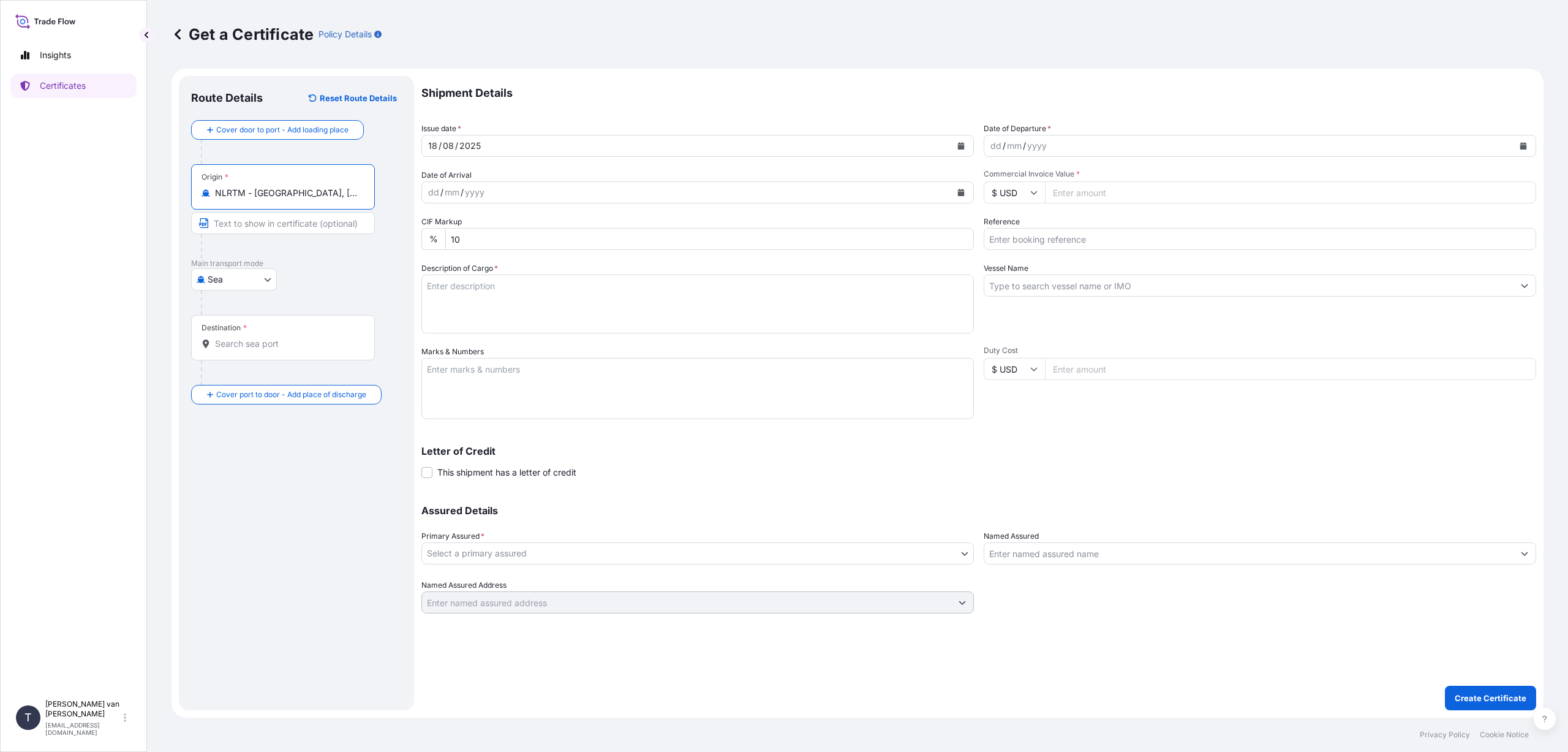
type input "NLRTM - [GEOGRAPHIC_DATA], [GEOGRAPHIC_DATA]"
click at [214, 337] on div "Destination *" at bounding box center [282, 338] width 183 height 45
click at [215, 338] on input "Destination *" at bounding box center [287, 344] width 145 height 12
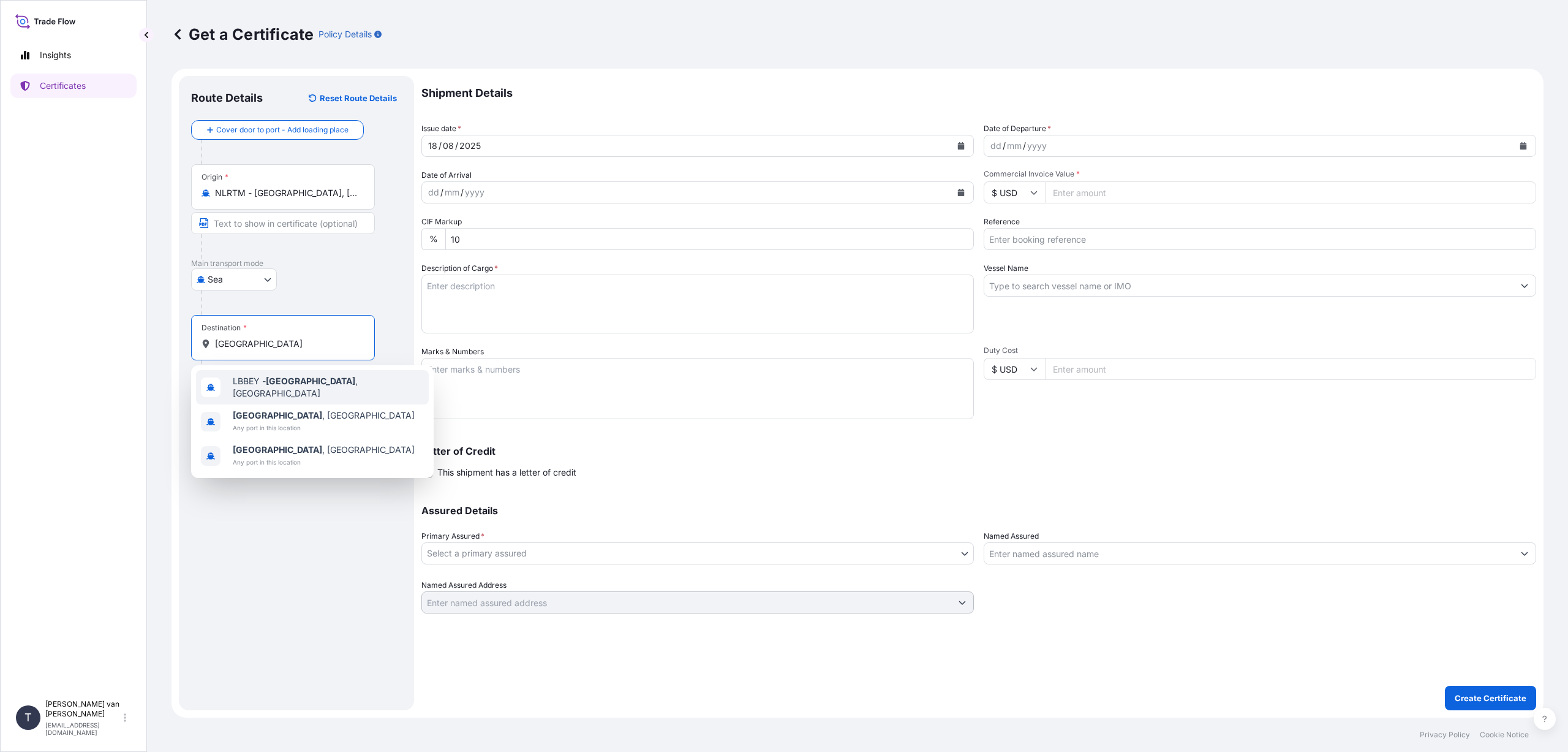
click at [327, 386] on span "LBBEY - [GEOGRAPHIC_DATA] , [GEOGRAPHIC_DATA]" at bounding box center [328, 388] width 191 height 25
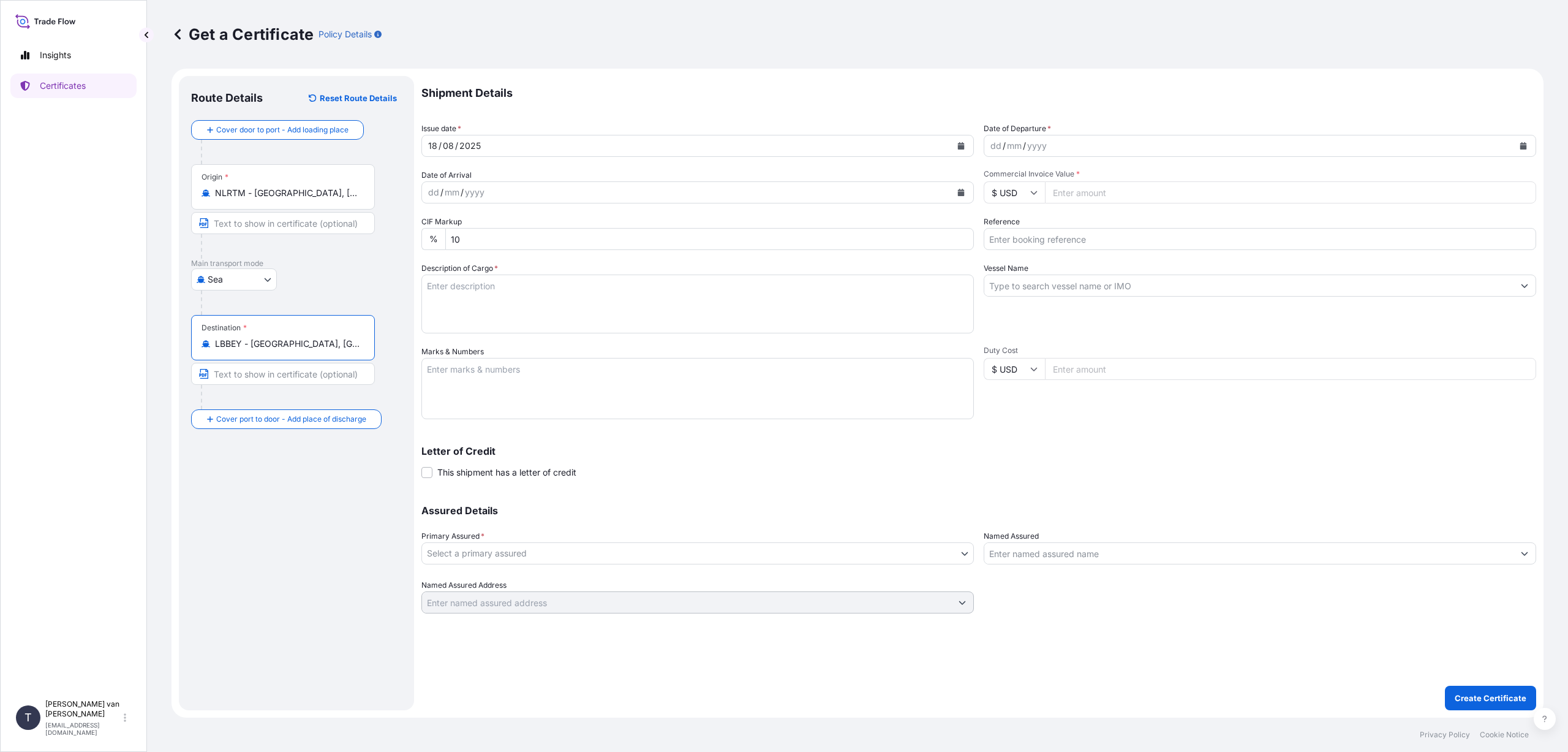
type input "LBBEY - [GEOGRAPHIC_DATA], [GEOGRAPHIC_DATA]"
click at [958, 146] on icon "Calendar" at bounding box center [961, 145] width 7 height 8
click at [489, 274] on div "13" at bounding box center [489, 272] width 22 height 22
click at [1524, 145] on icon "Calendar" at bounding box center [1524, 145] width 7 height 8
click at [1053, 273] on div "13" at bounding box center [1052, 272] width 22 height 22
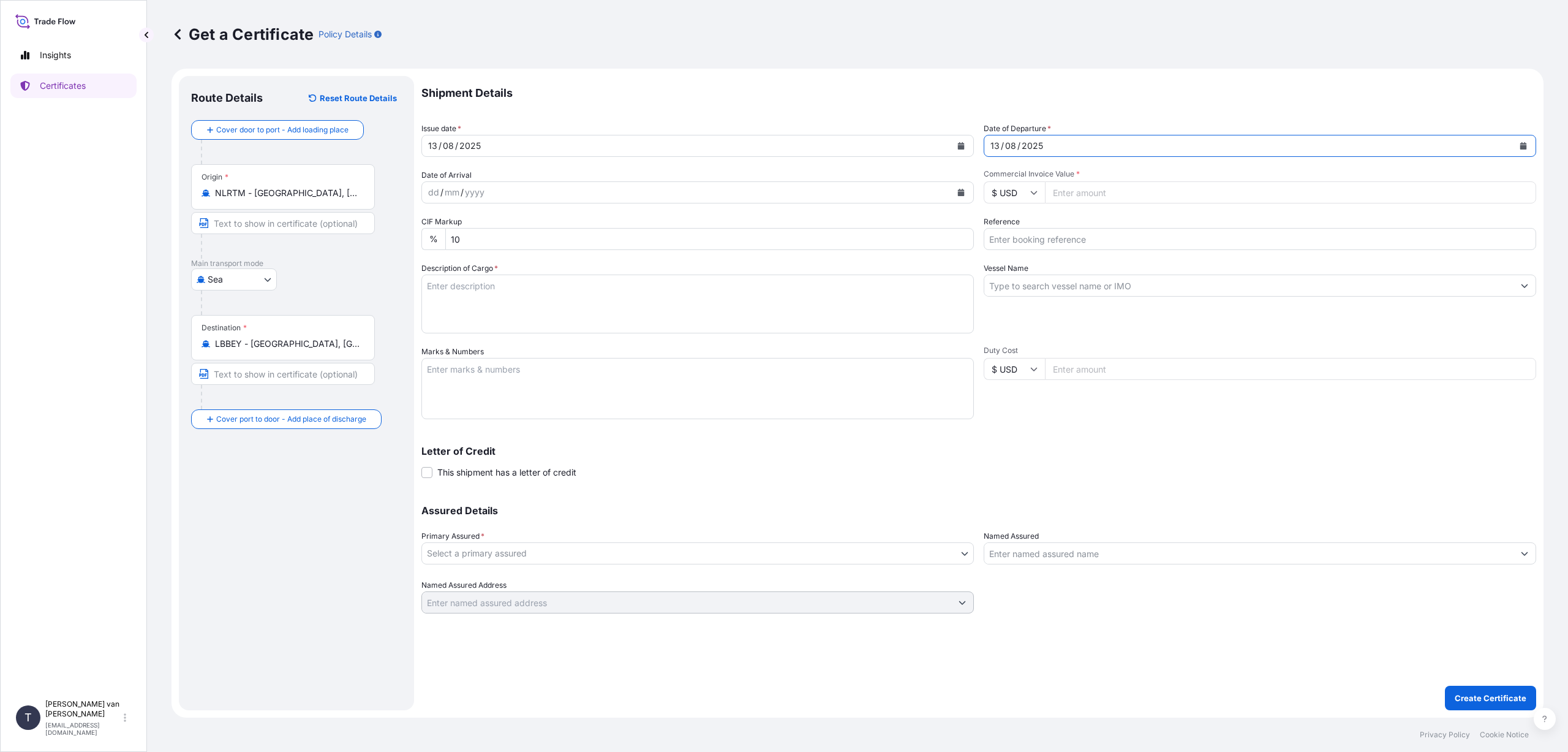
click at [1080, 198] on input "Commercial Invoice Value *" at bounding box center [1290, 192] width 491 height 22
type input "117502"
click at [1064, 233] on input "Reference" at bounding box center [1260, 239] width 552 height 22
type input "86539846+47+48"
click at [1030, 280] on input "Vessel Name" at bounding box center [1249, 285] width 529 height 22
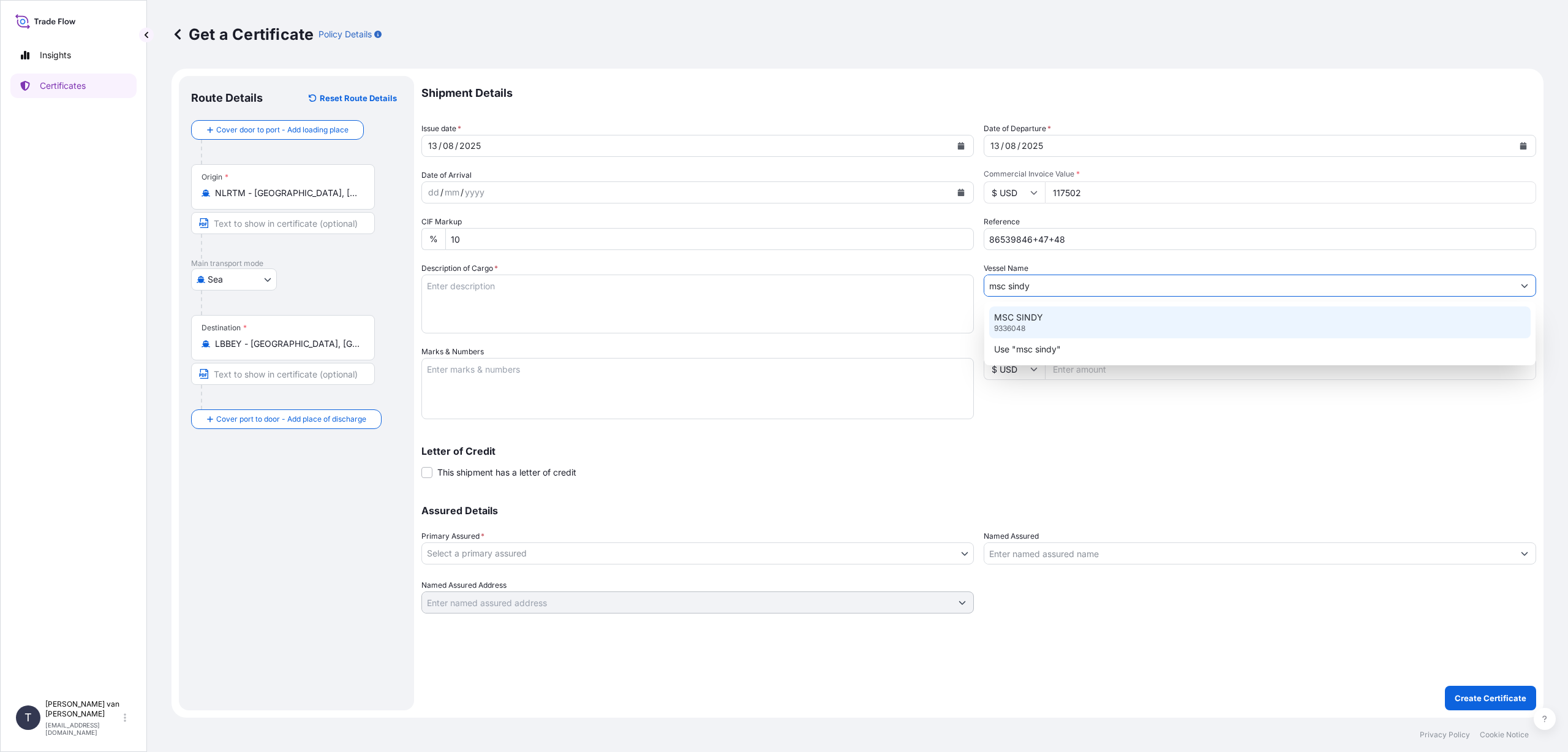
click at [1041, 318] on p "MSC SINDY" at bounding box center [1018, 317] width 49 height 12
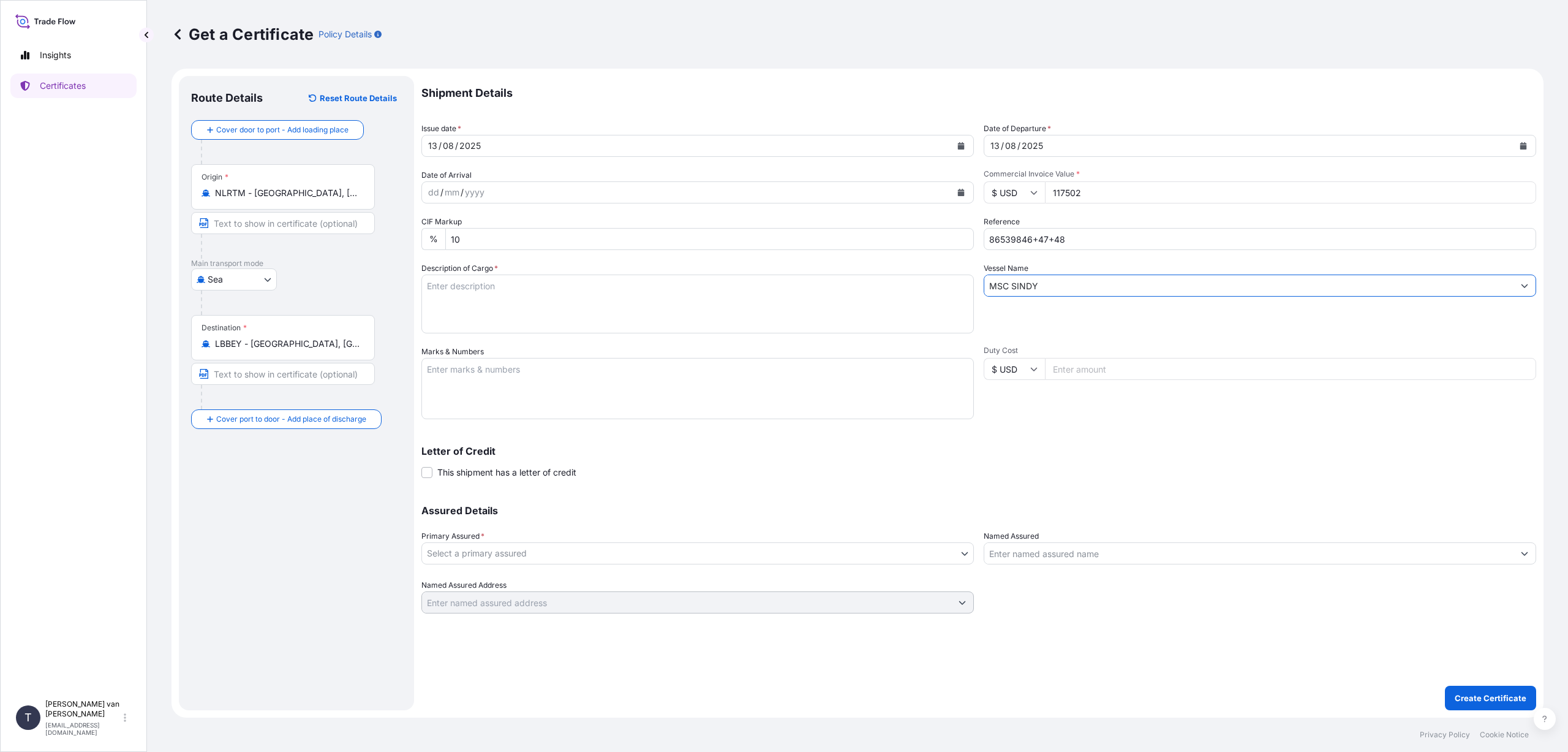
type input "MSC SINDY"
click at [520, 292] on textarea "Description of Cargo *" at bounding box center [698, 304] width 552 height 59
type textarea "3x 40ft container, containing: 2398 bags x 25 kg Merigel 300 HScode: 35051090 N…"
click at [487, 375] on textarea "Marks & Numbers" at bounding box center [698, 388] width 552 height 61
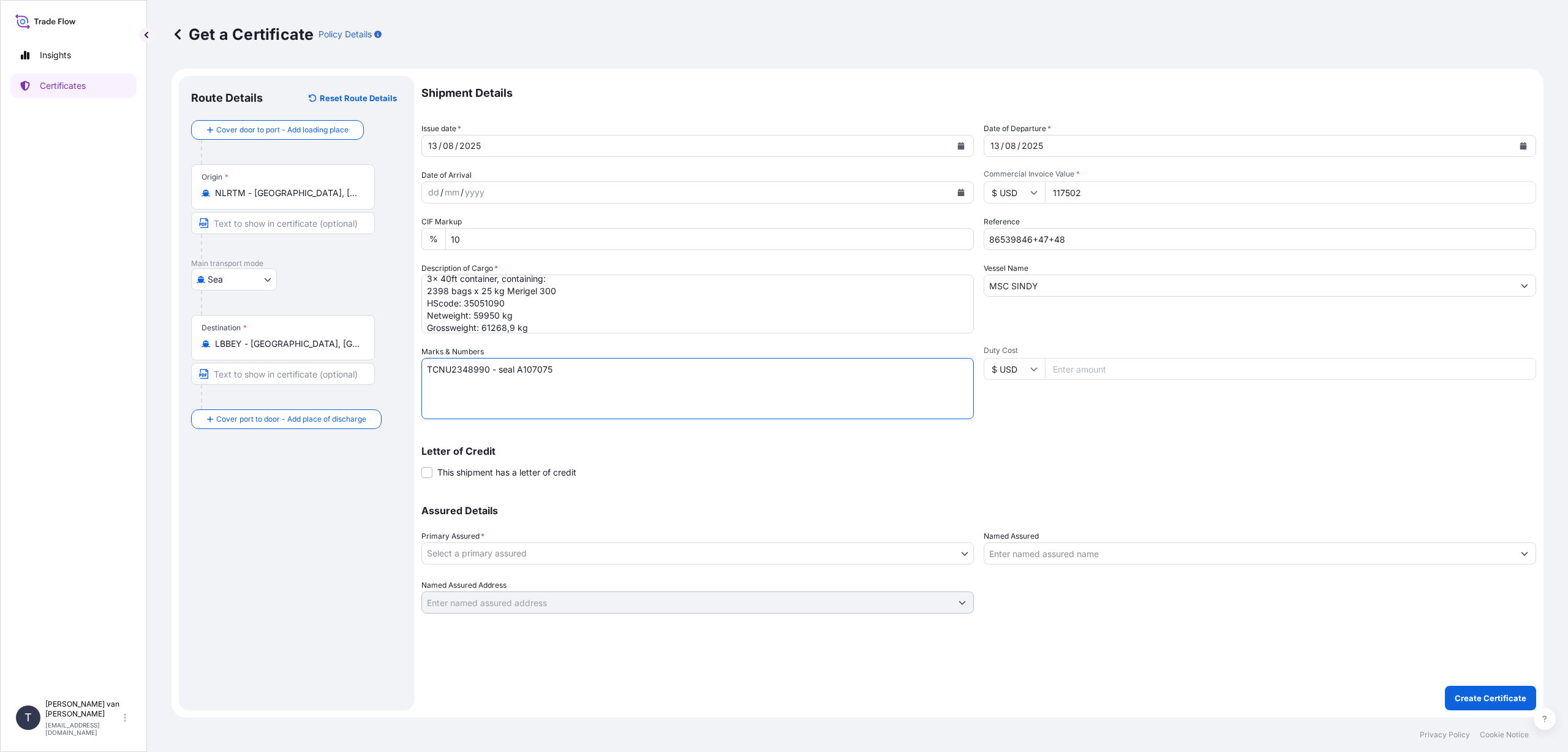
drag, startPoint x: 566, startPoint y: 372, endPoint x: 419, endPoint y: 358, distance: 147.7
click at [419, 358] on form "Route Details Reset Route Details Cover door to port - Add loading place Place …" at bounding box center [857, 393] width 1372 height 649
click at [562, 372] on textarea "TCNU2348990 - seal A107075" at bounding box center [698, 388] width 552 height 61
click at [559, 375] on textarea "TCNU2348990 - seal A107075" at bounding box center [698, 388] width 552 height 61
paste textarea "TCNU2348990 - seal A107075"
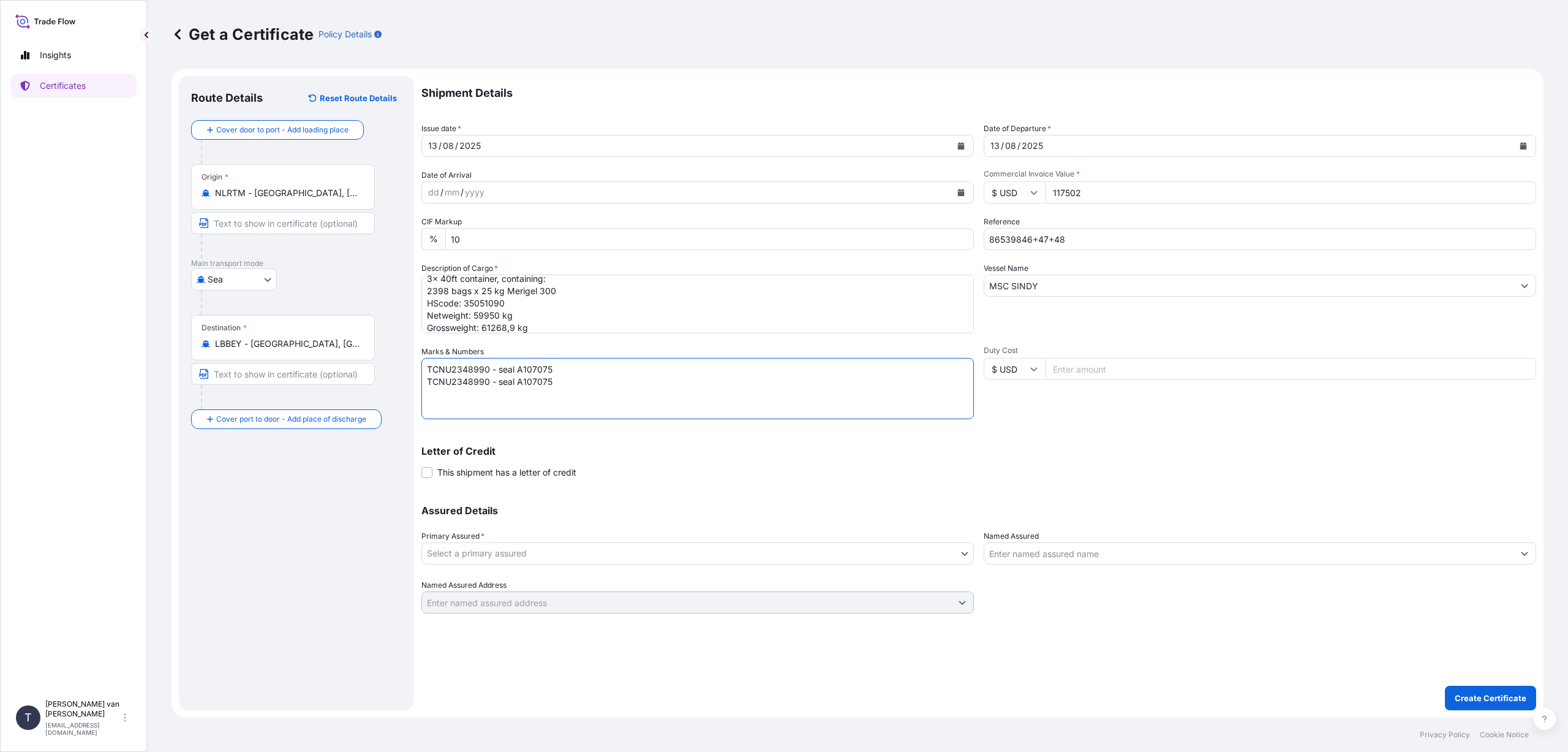
paste textarea "TCNU2348990 - seal A107075"
click at [489, 380] on textarea "TCNU2348990 - seal A107075 TCNU2348990 - seal A107075 TCNU2348990 - seal A107075" at bounding box center [698, 388] width 552 height 61
click at [561, 384] on textarea "TCNU2348990 - seal A107075 MSMU6292605 - seal A107075 TCNU2348990 - seal A107075" at bounding box center [698, 388] width 552 height 61
click at [555, 398] on textarea "TCNU2348990 - seal A107075 MSMU6292605 - seal A107077 TCNU2348990 - seal A107075" at bounding box center [698, 388] width 552 height 61
click at [492, 394] on textarea "TCNU2348990 - seal A107075 MSMU6292605 - seal A107077 TCNU2348990 - seal A107078" at bounding box center [698, 388] width 552 height 61
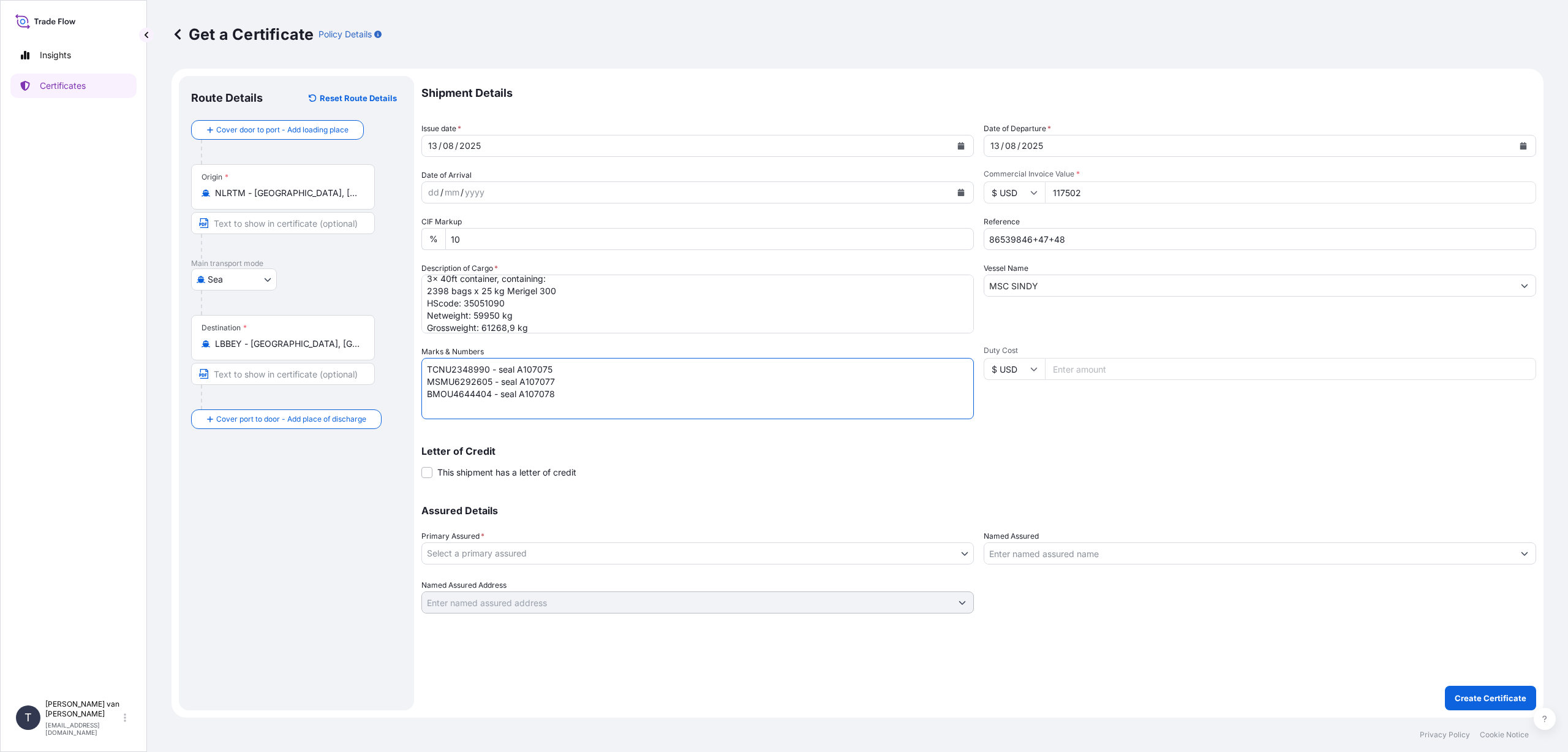
click at [567, 392] on textarea "TCNU2348990 - seal A107075 MSMU6292605 - seal A107077 BMOU4644404 - seal A107078" at bounding box center [698, 388] width 552 height 61
type textarea "TCNU2348990 - seal A107075 MSMU6292605 - seal A107077 BMOU4644404 - seal A10707…"
click at [687, 553] on body "Insights Certificates T [PERSON_NAME] van t Hoenderdaal [EMAIL_ADDRESS][DOMAIN_…" at bounding box center [784, 376] width 1568 height 752
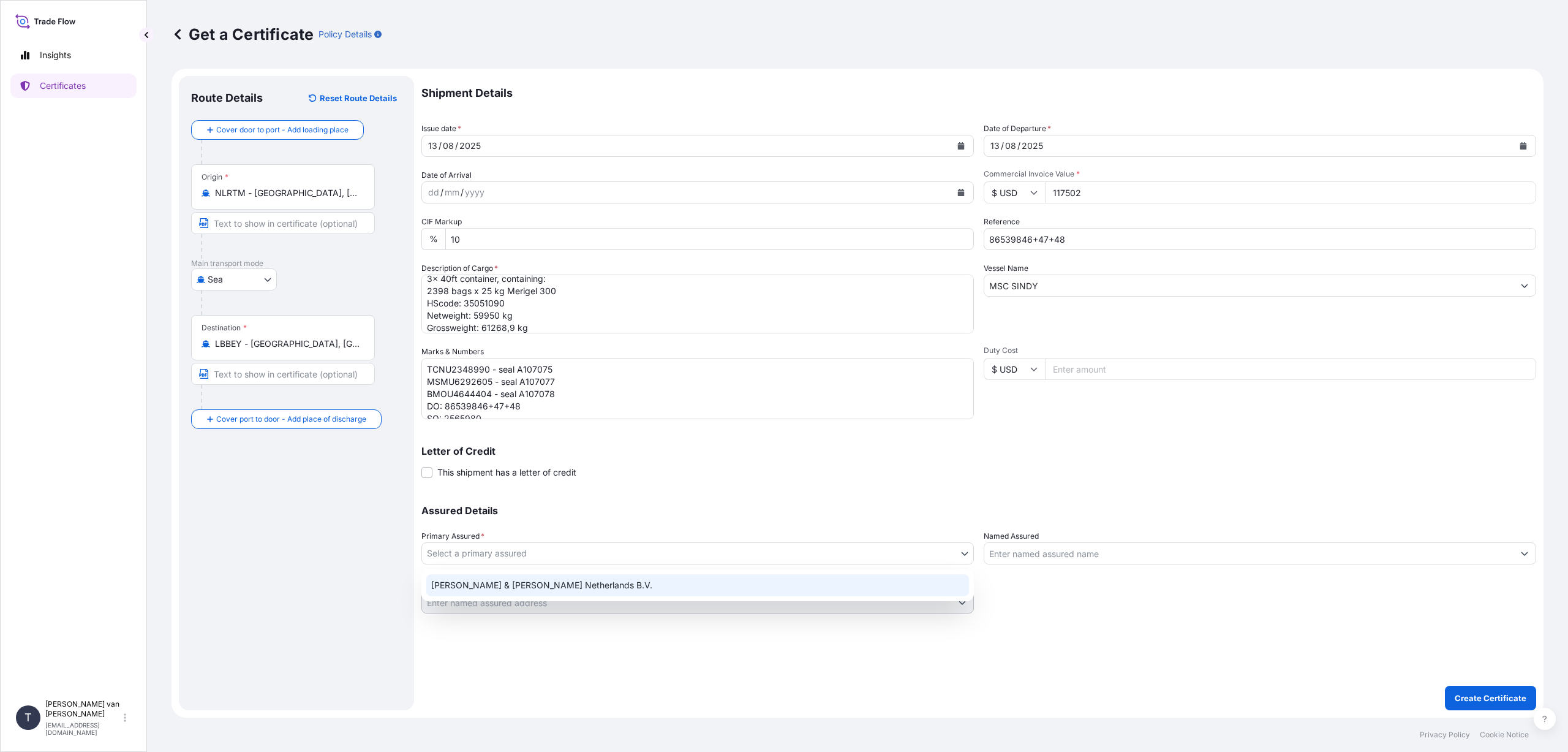
click at [651, 588] on div "[PERSON_NAME] & [PERSON_NAME] Netherlands B.V." at bounding box center [698, 585] width 543 height 22
select select "31666"
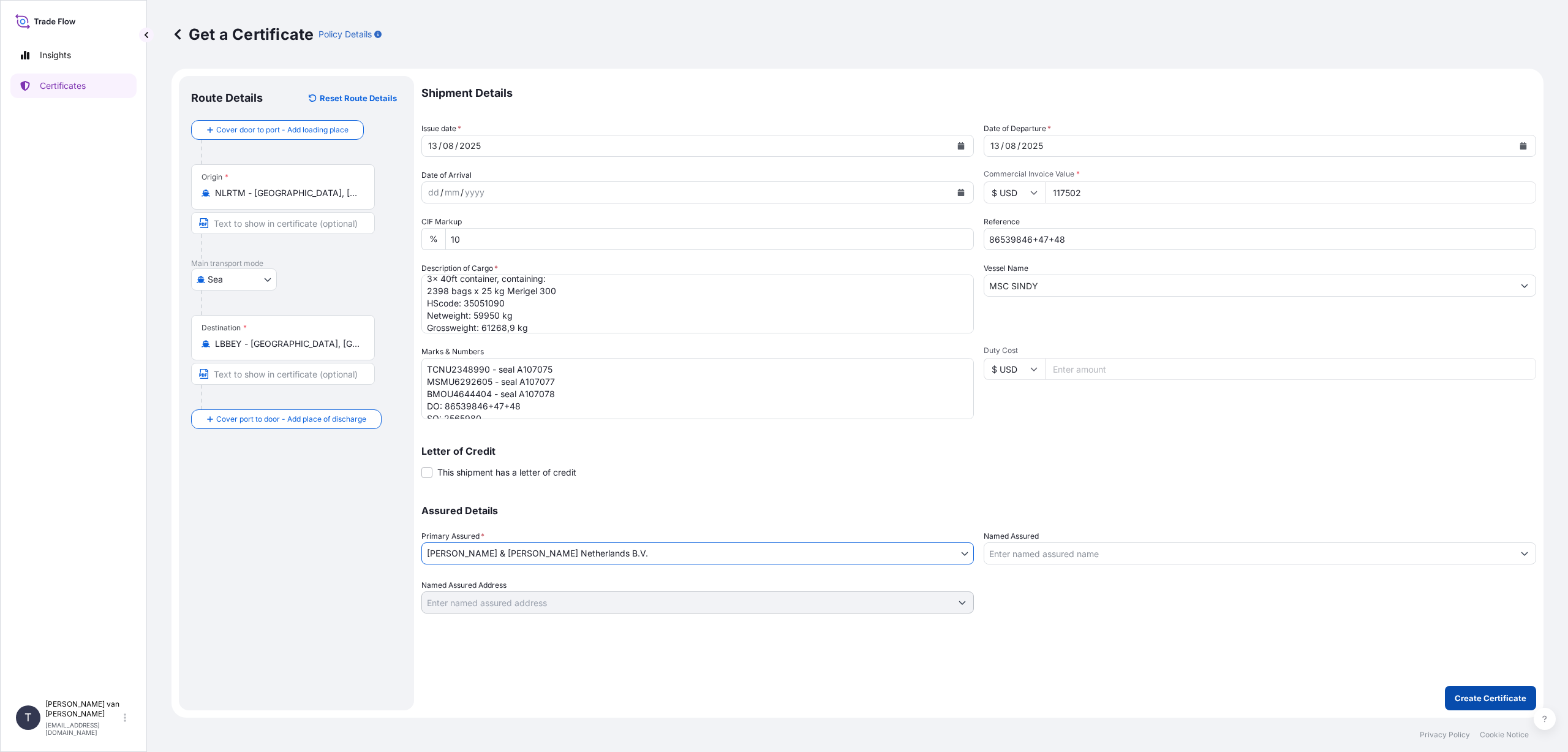
click at [1504, 698] on p "Create Certificate" at bounding box center [1490, 698] width 72 height 12
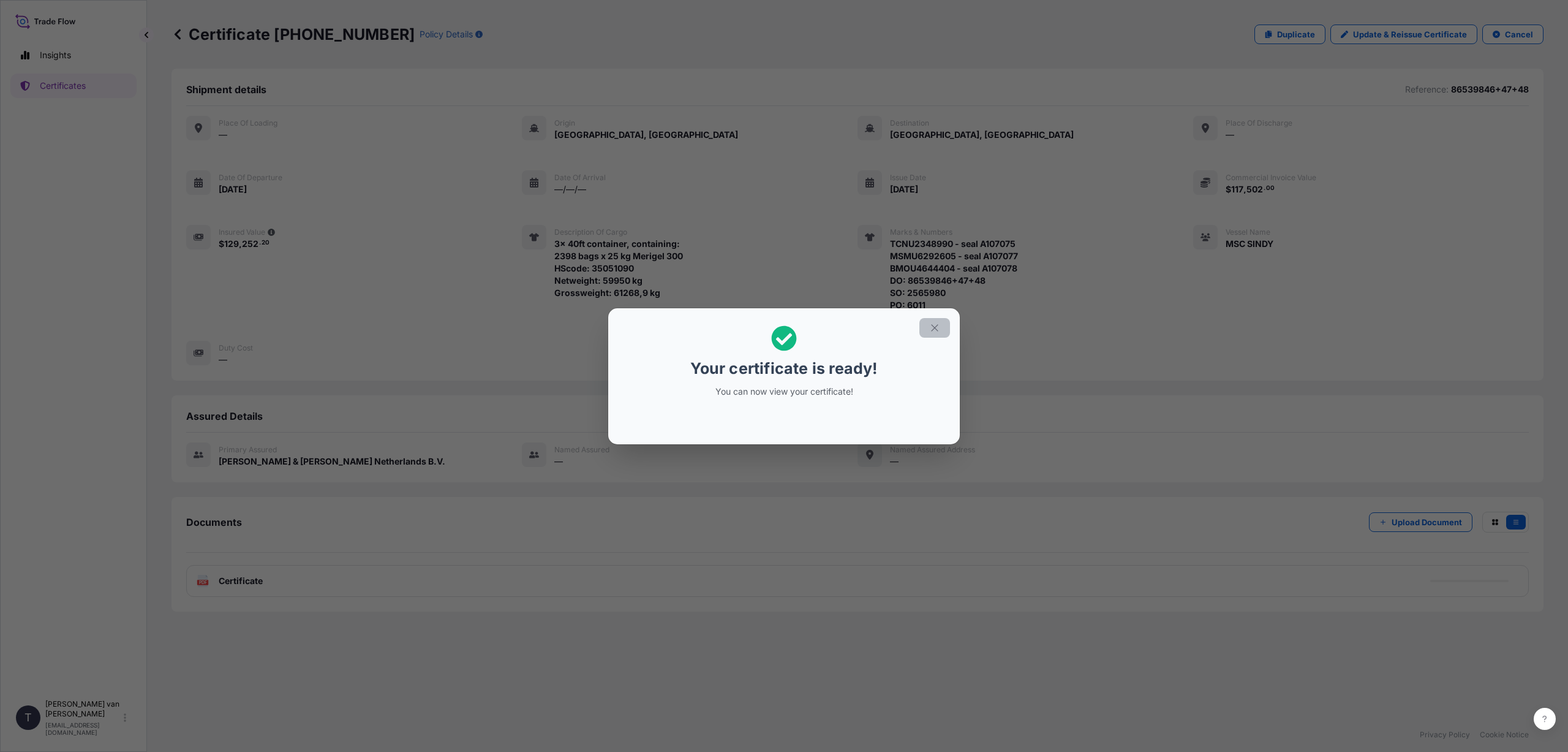
click at [934, 328] on icon "button" at bounding box center [934, 328] width 11 height 11
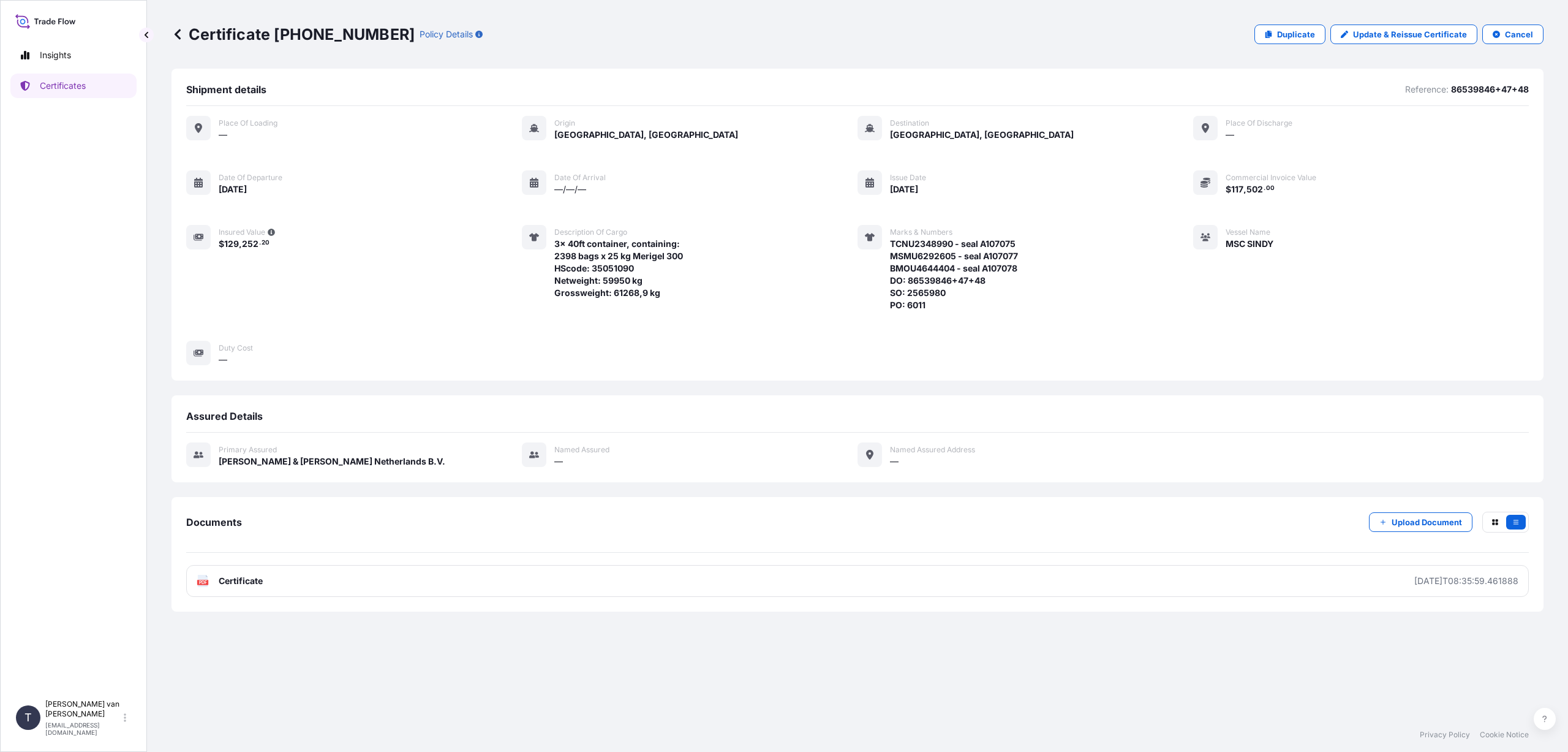
click at [400, 588] on link "PDF Certificate [DATE]T08:35:59.461888" at bounding box center [857, 581] width 1342 height 32
